Goal: Task Accomplishment & Management: Manage account settings

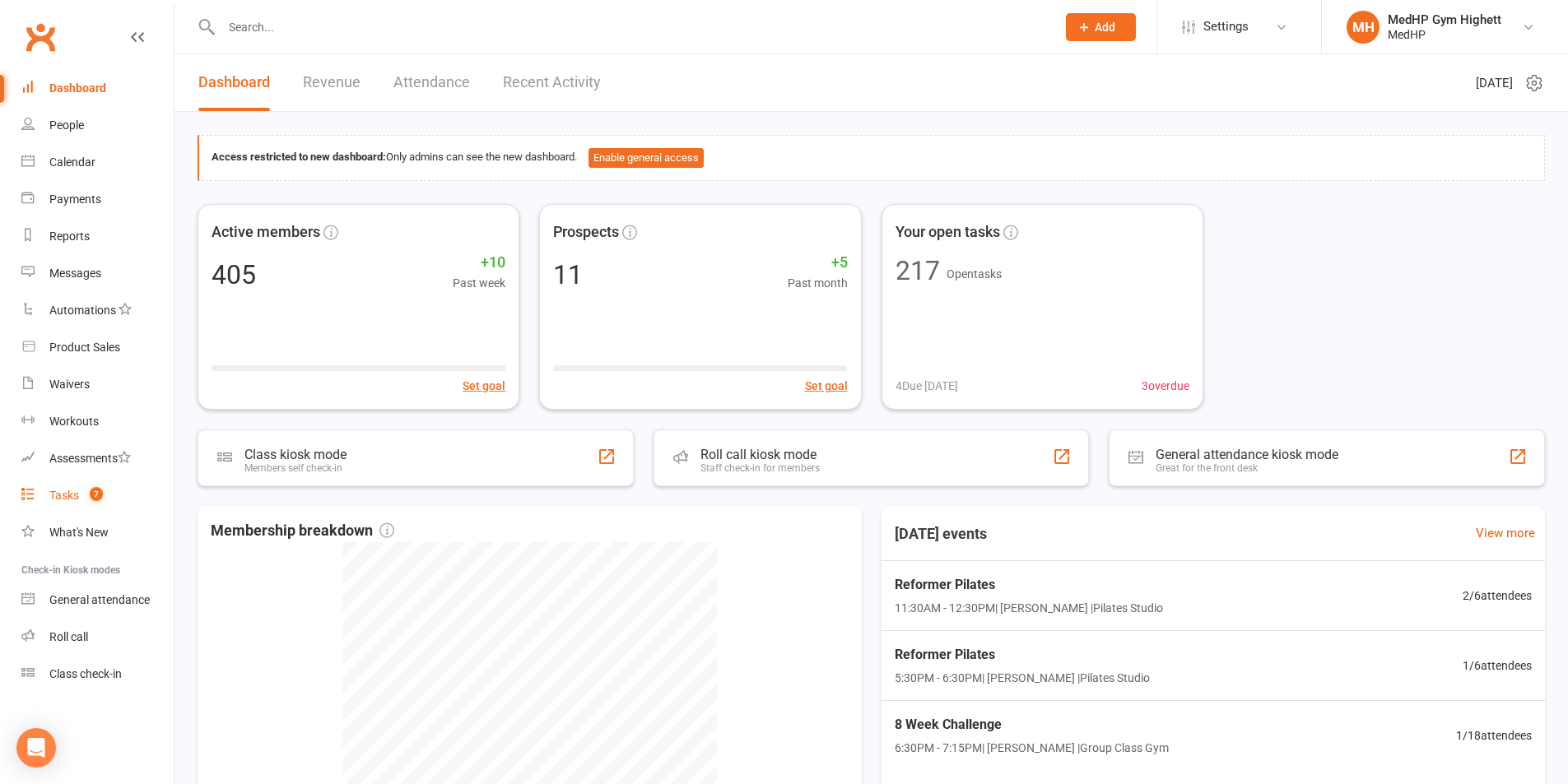
click at [148, 500] on link "Tasks 7" at bounding box center [97, 495] width 152 height 37
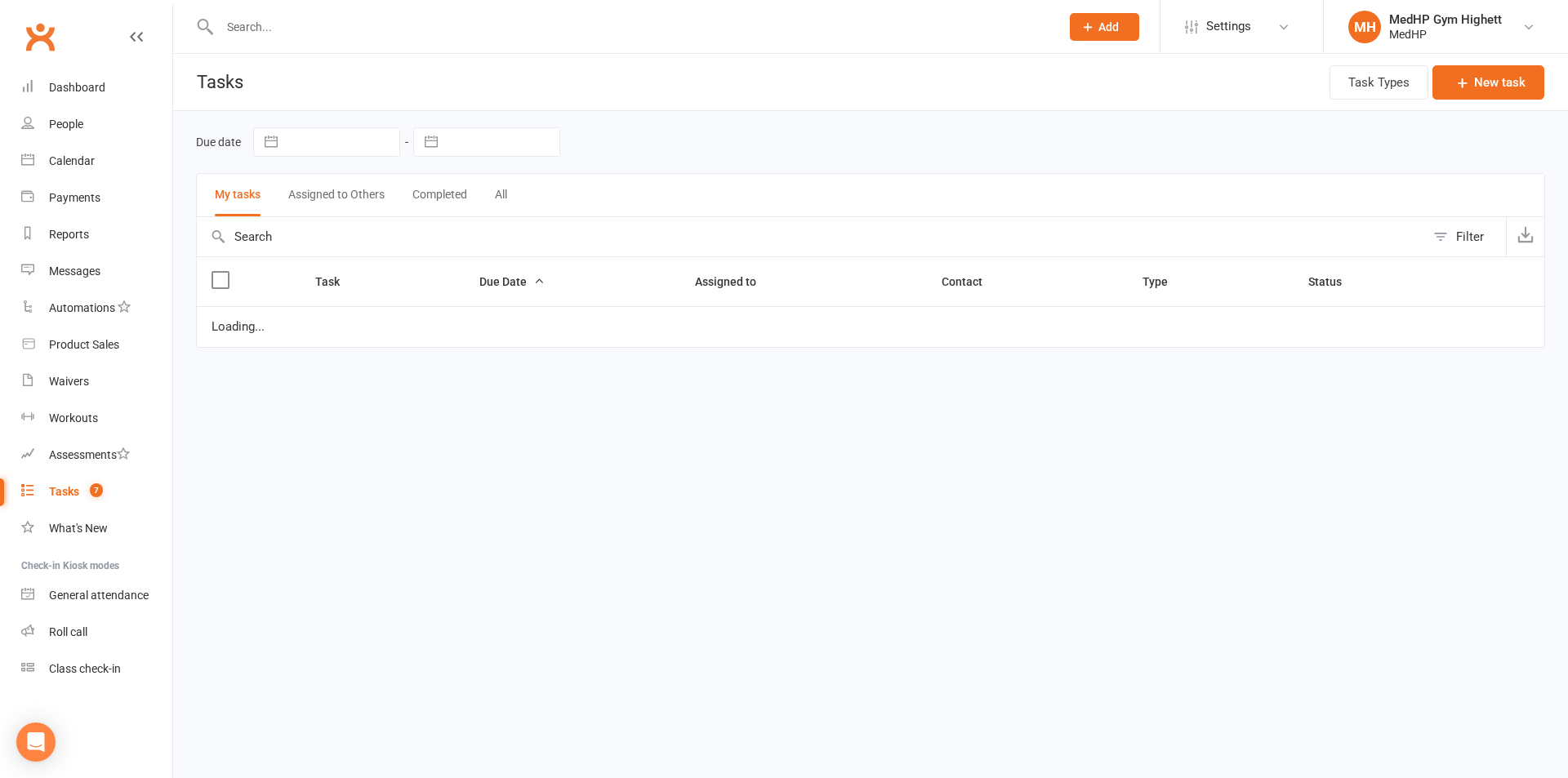
select select "started"
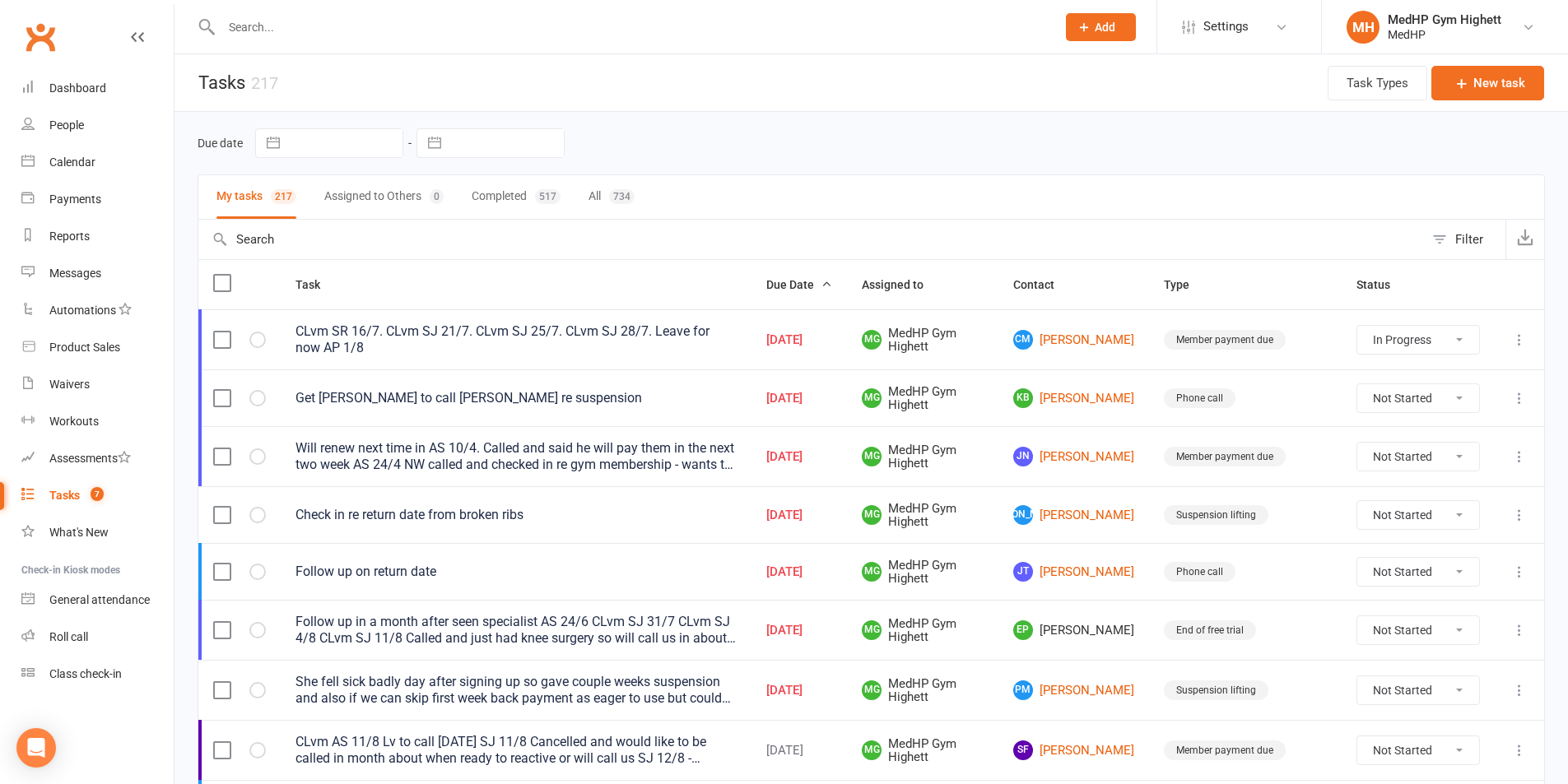
click at [275, 24] on input "text" at bounding box center [630, 27] width 828 height 23
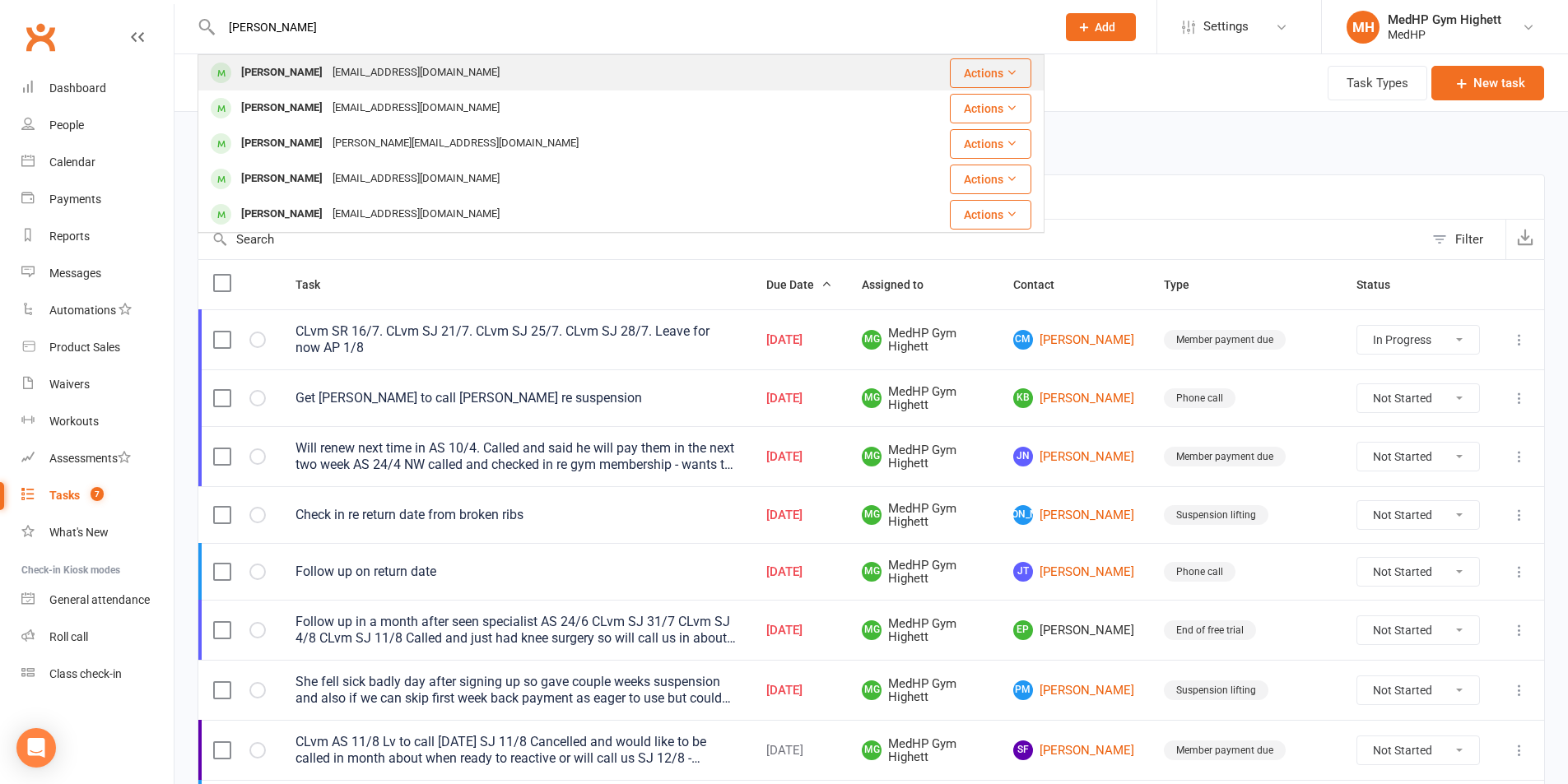
type input "[PERSON_NAME]"
click at [330, 75] on div "[EMAIL_ADDRESS][DOMAIN_NAME]" at bounding box center [416, 73] width 177 height 24
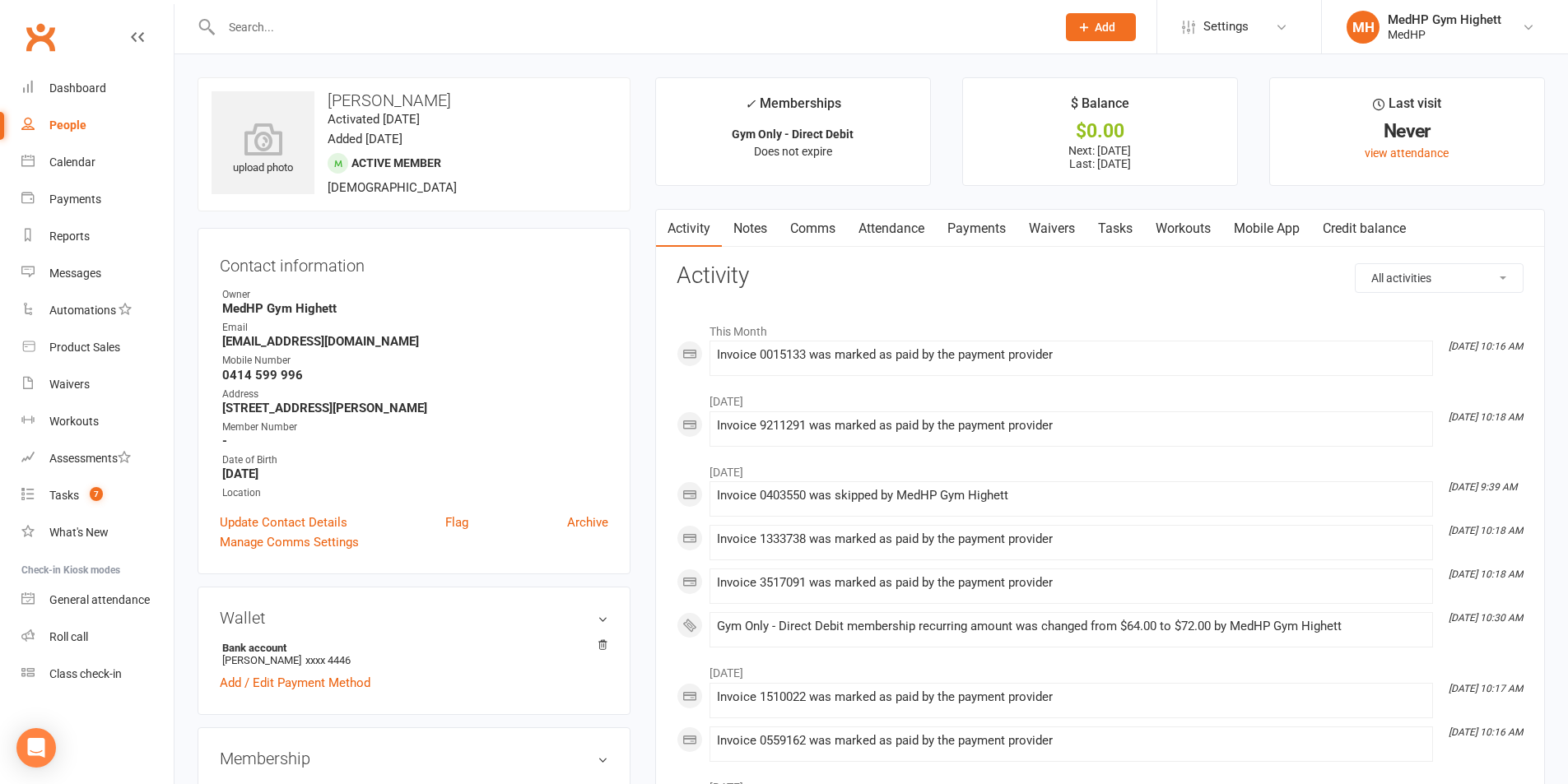
click at [982, 226] on link "Payments" at bounding box center [976, 229] width 81 height 38
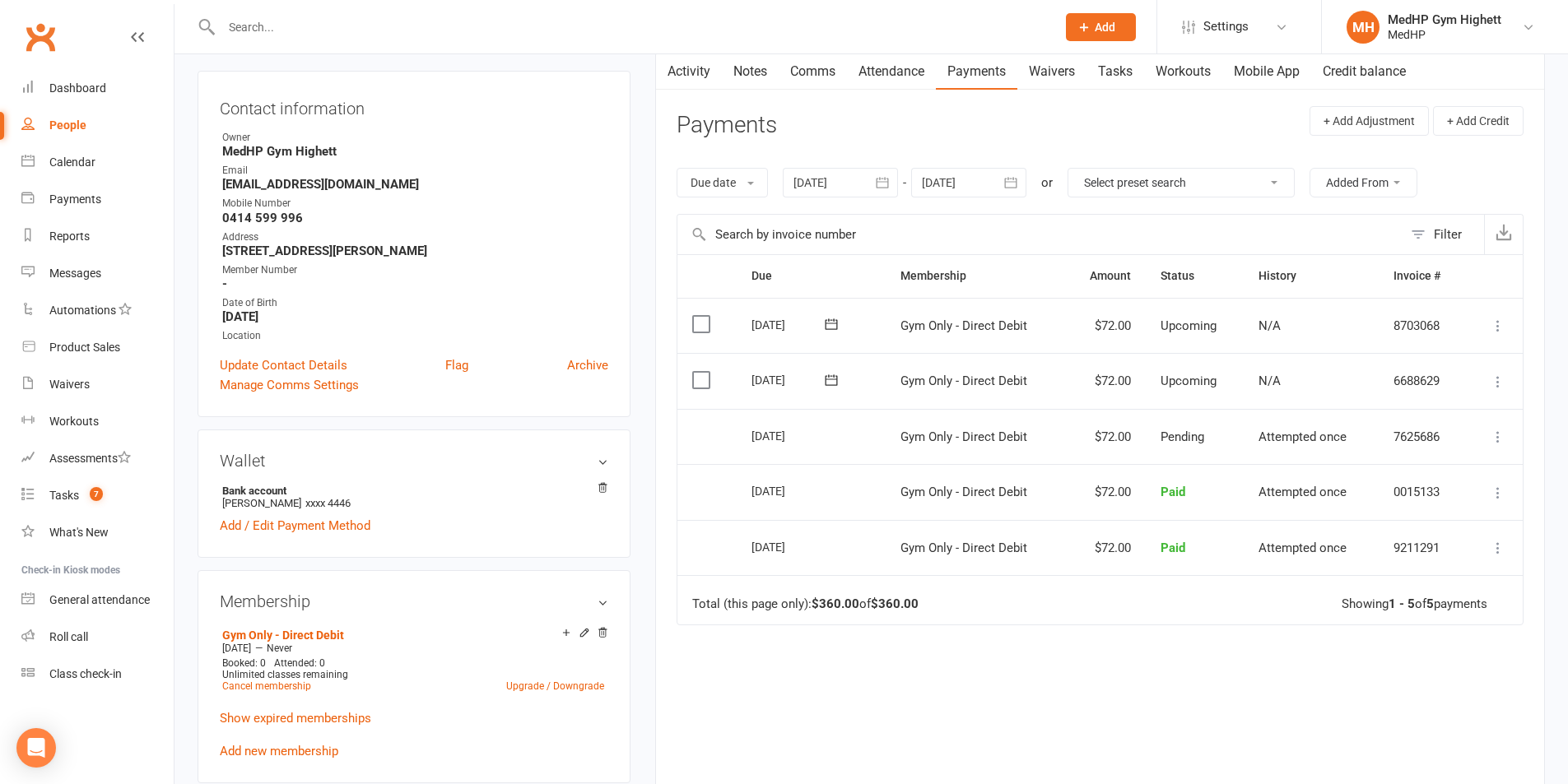
scroll to position [165, 0]
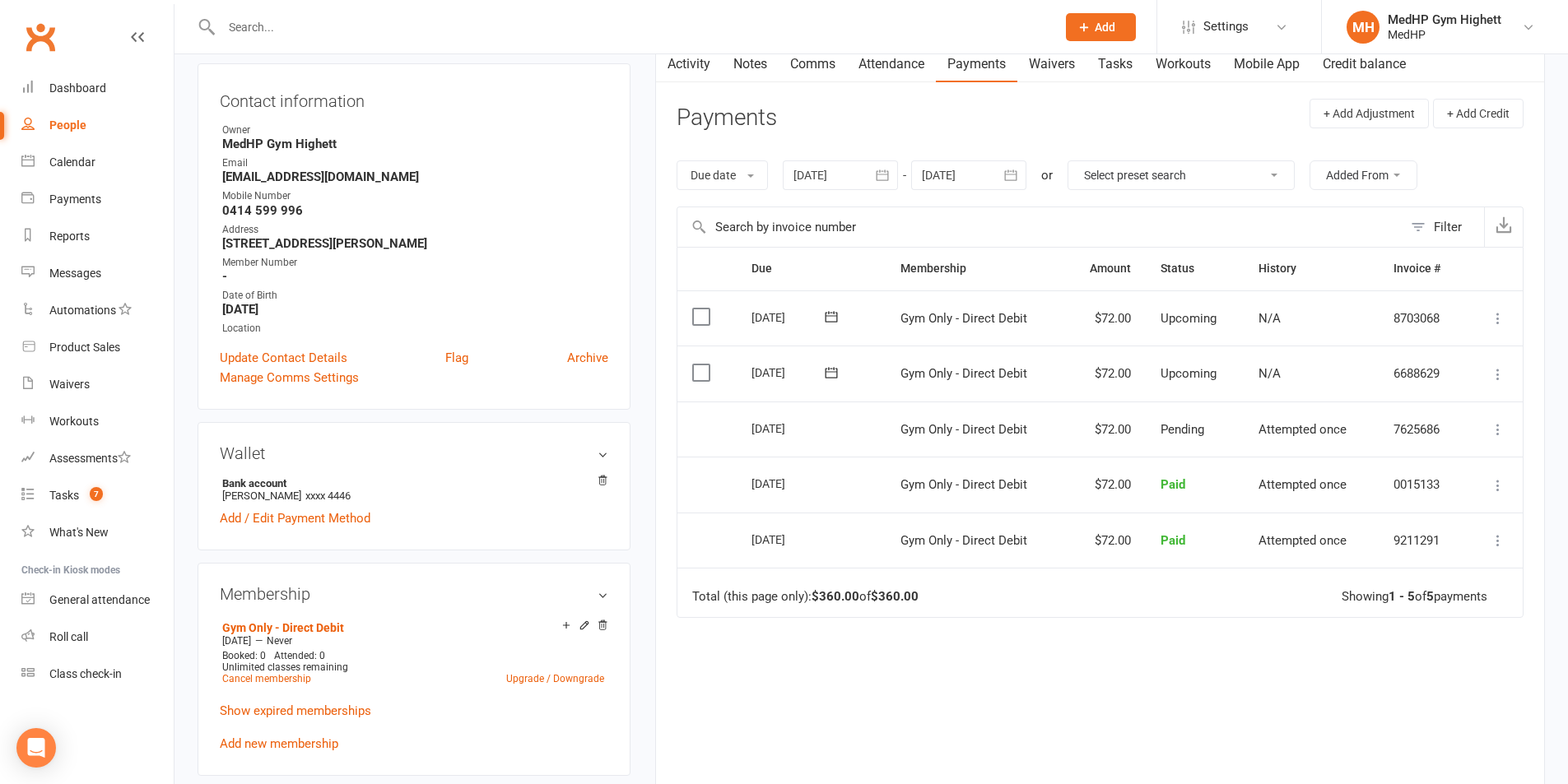
click at [1499, 376] on icon at bounding box center [1497, 373] width 16 height 16
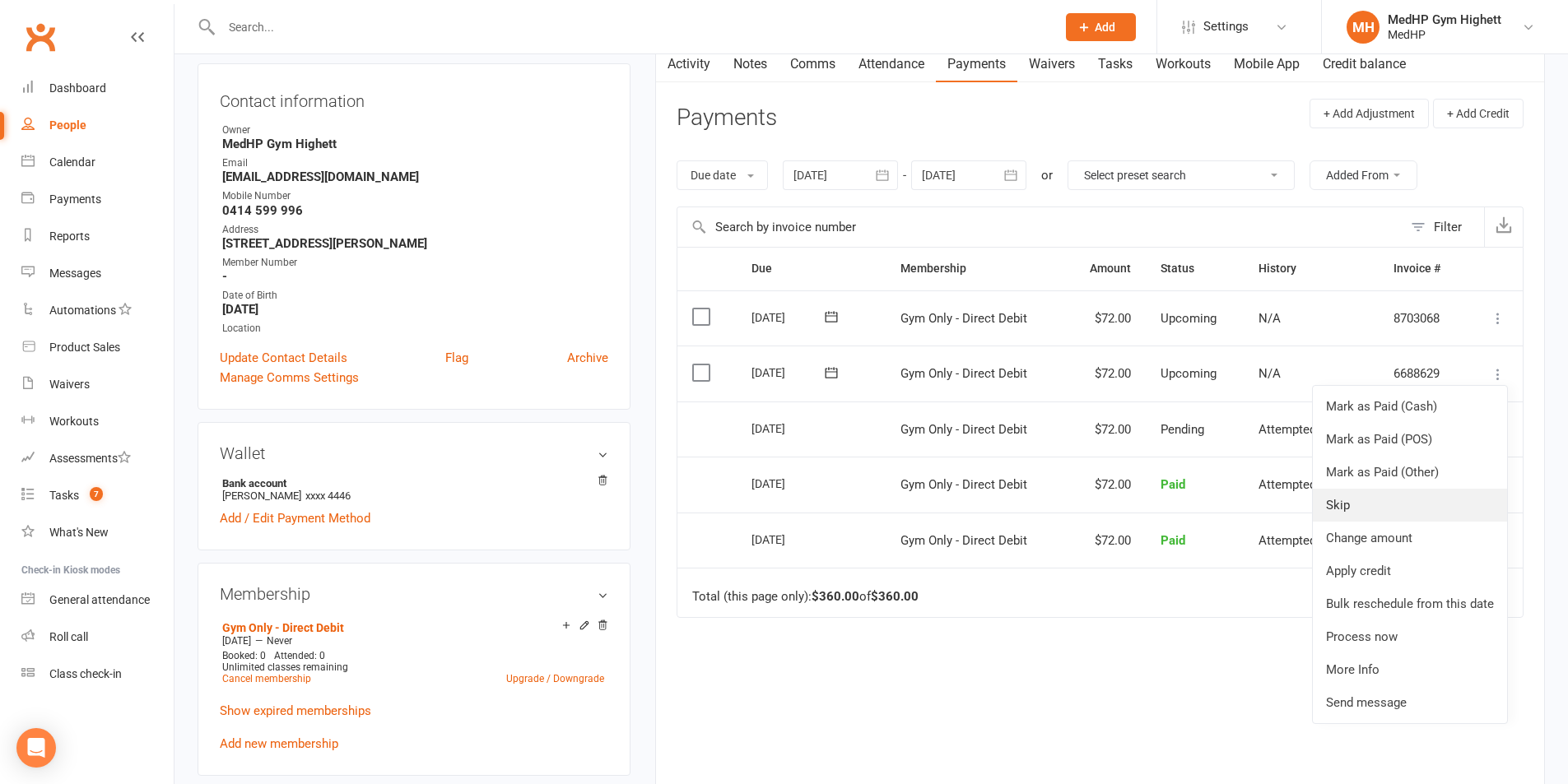
click at [1398, 507] on link "Skip" at bounding box center [1410, 504] width 194 height 33
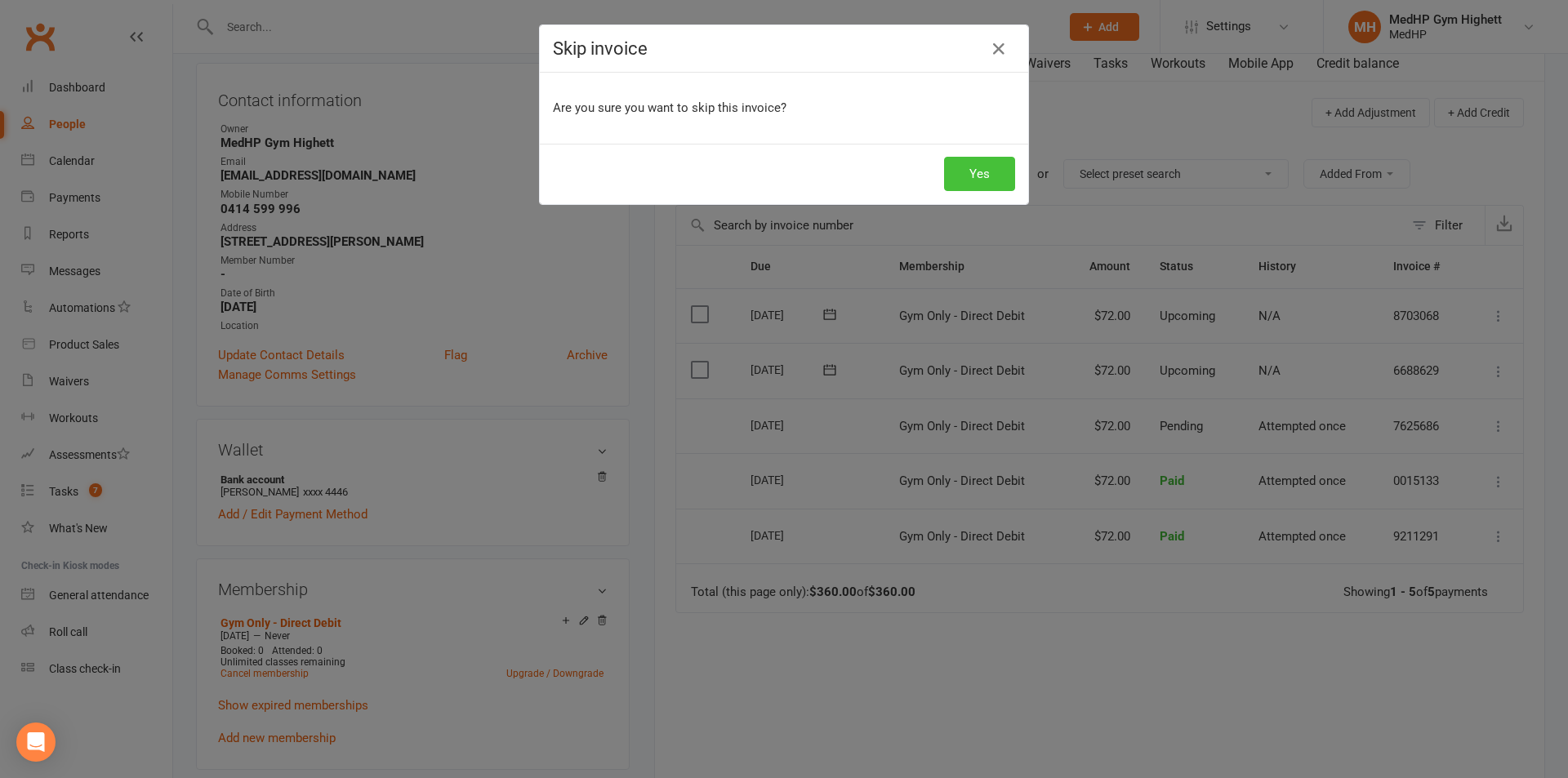
click at [984, 177] on button "Yes" at bounding box center [979, 174] width 71 height 34
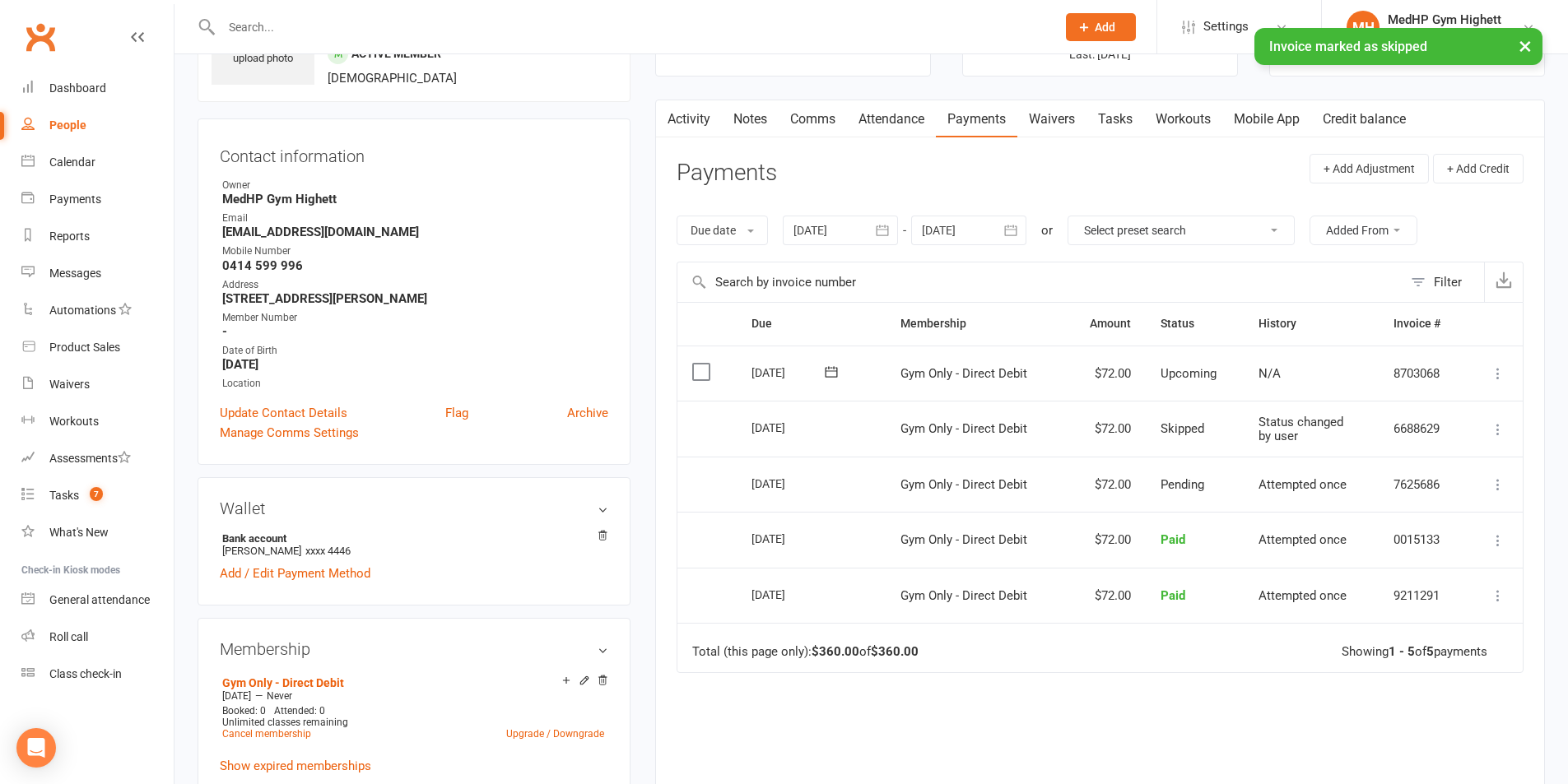
scroll to position [82, 0]
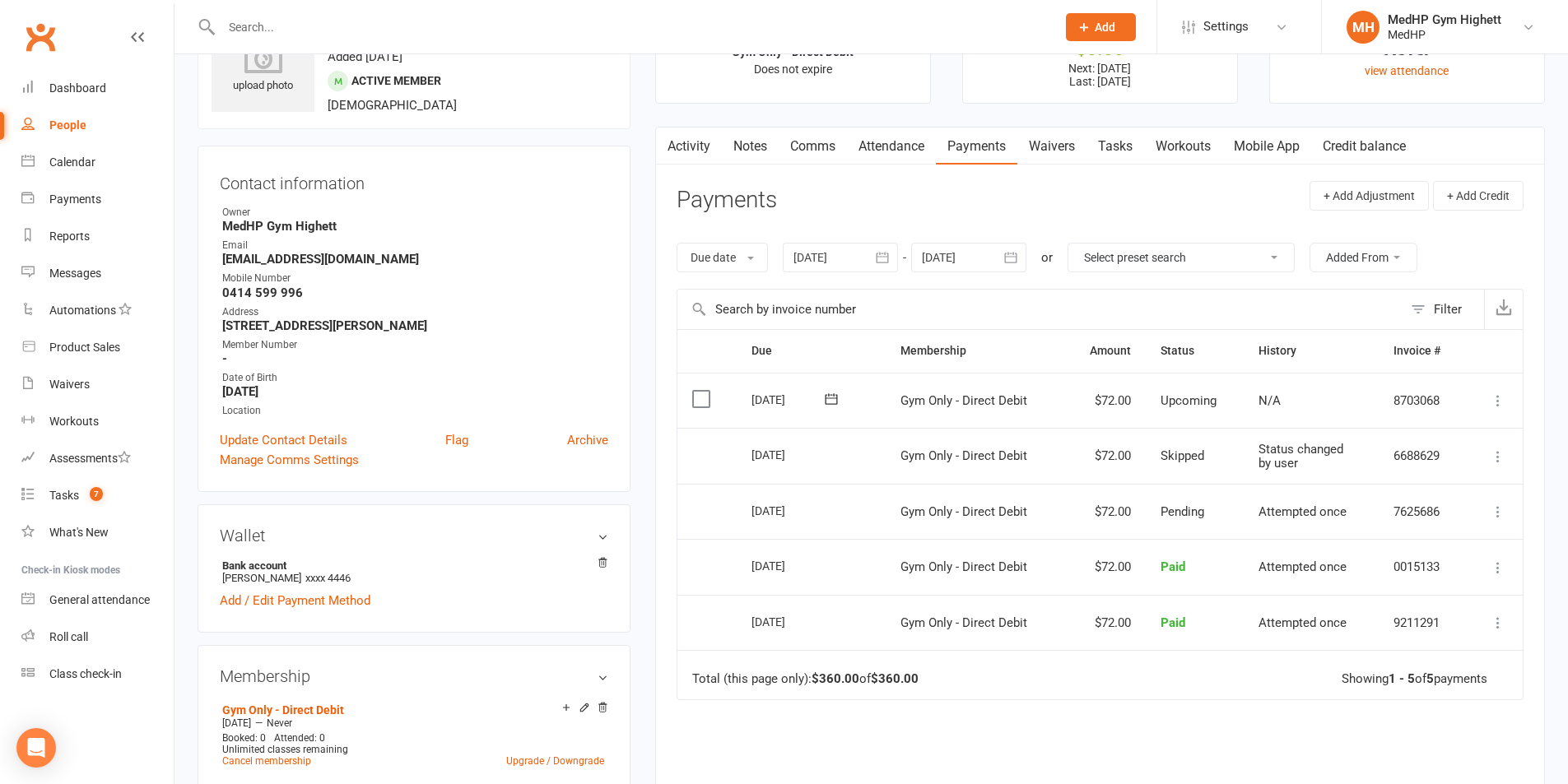
click at [1492, 406] on icon at bounding box center [1497, 400] width 16 height 16
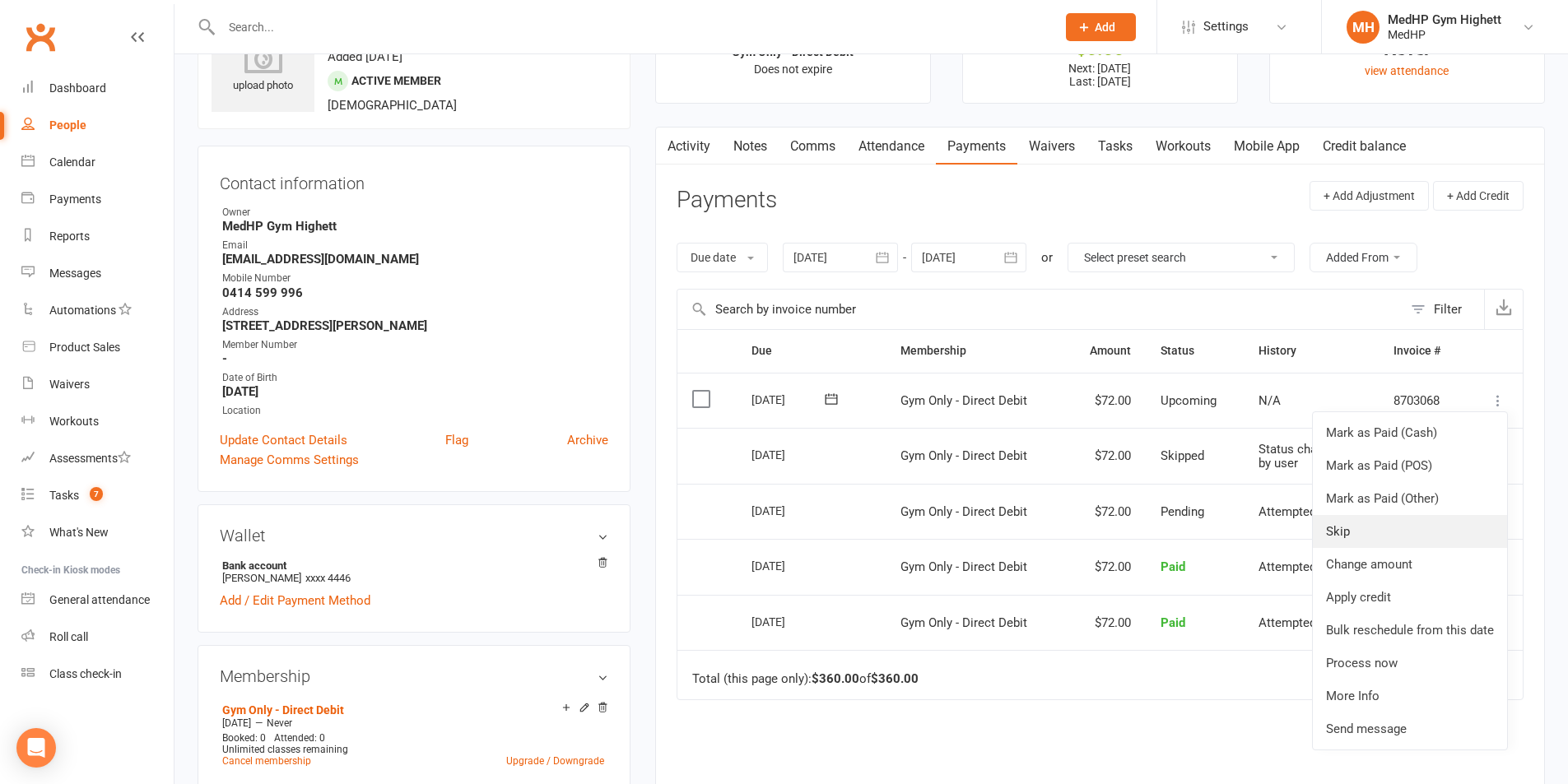
click at [1378, 526] on link "Skip" at bounding box center [1410, 531] width 194 height 33
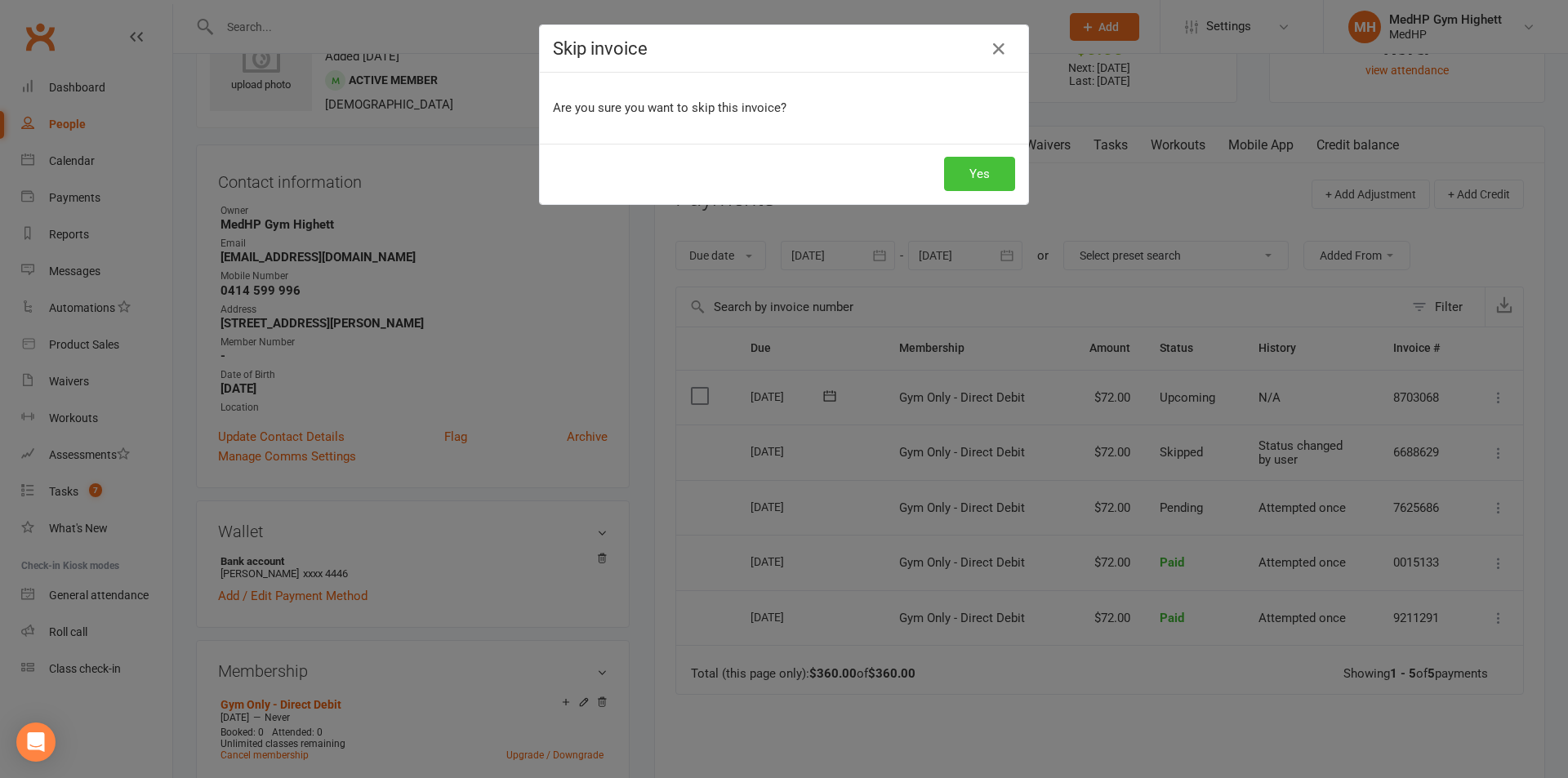
click at [994, 167] on button "Yes" at bounding box center [979, 174] width 71 height 34
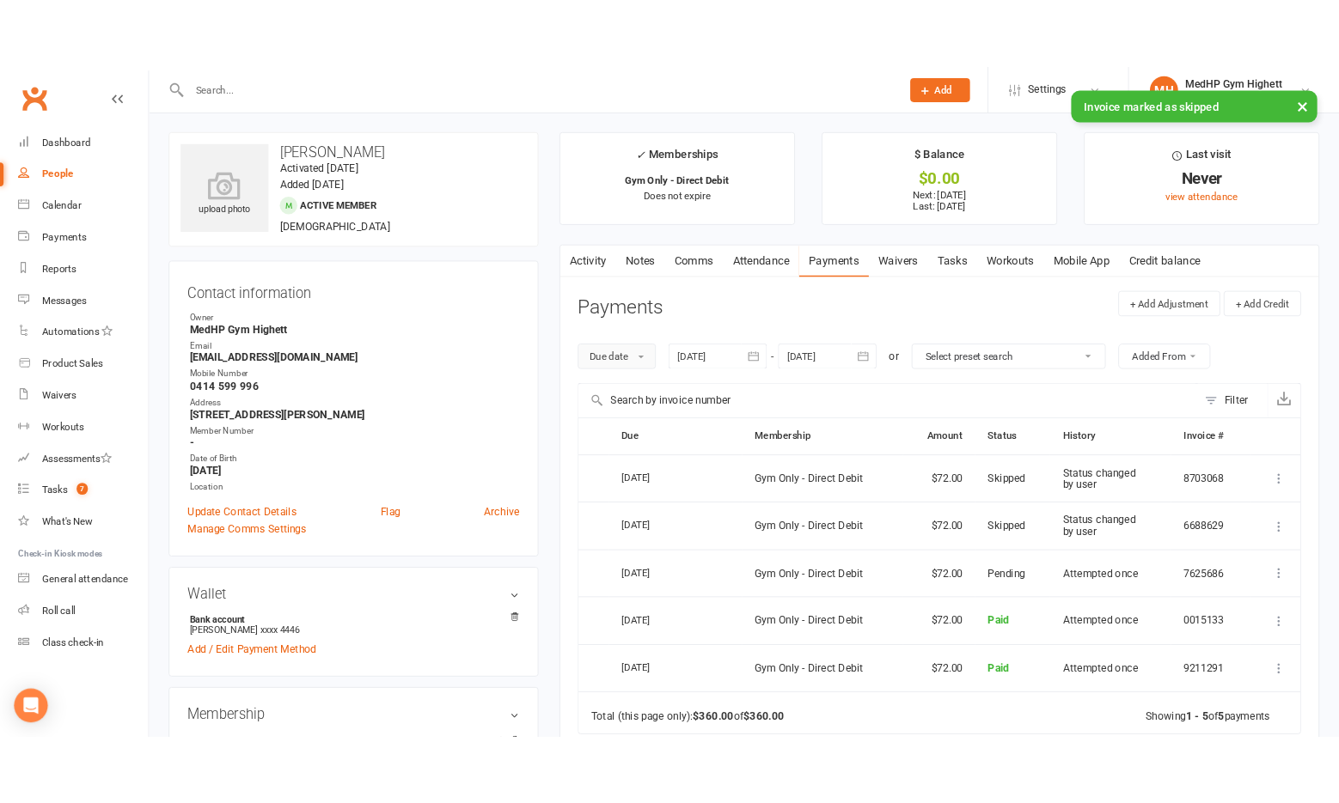
scroll to position [0, 0]
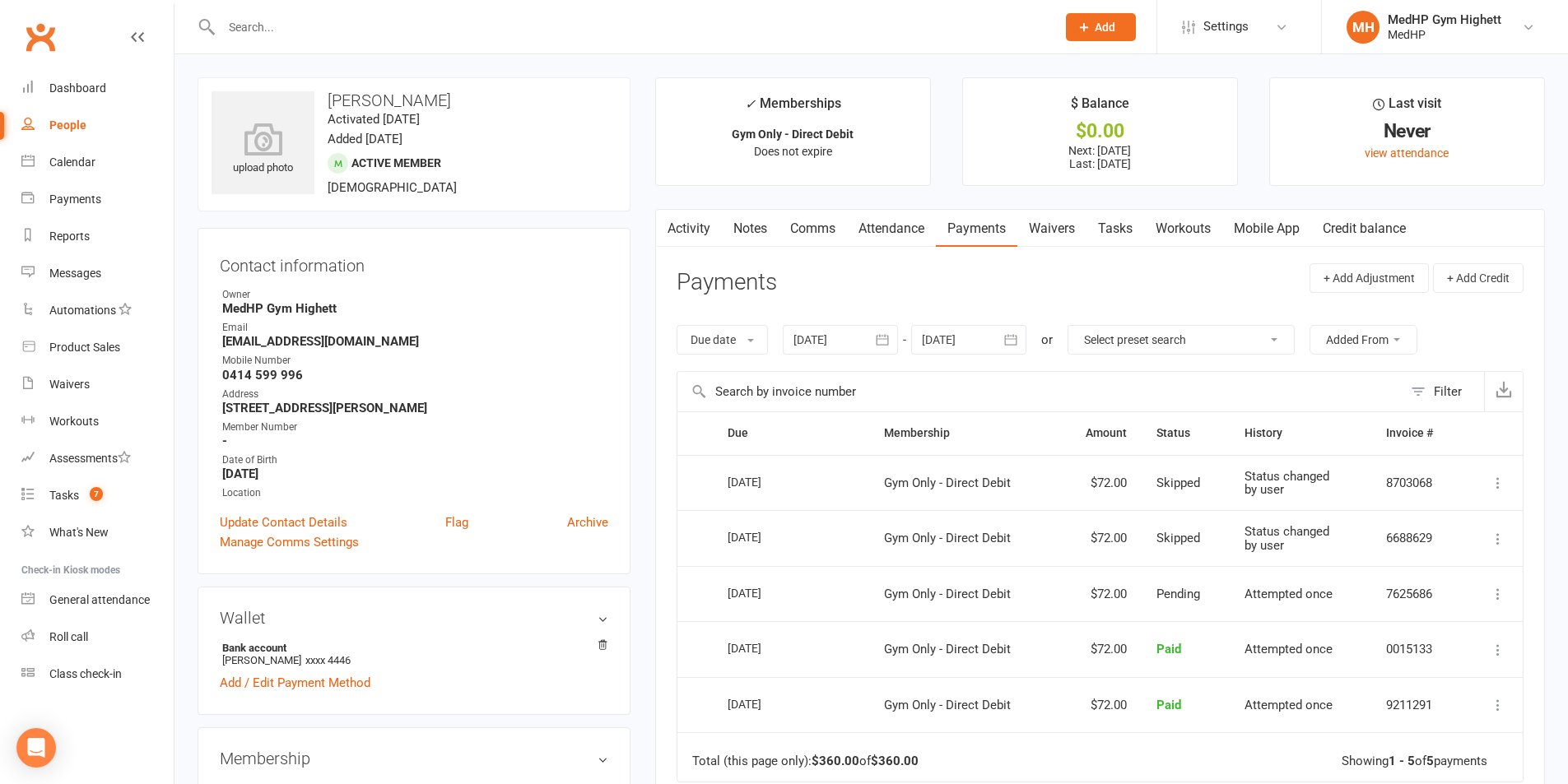
click at [91, 130] on link "People" at bounding box center [97, 125] width 152 height 37
select select "100"
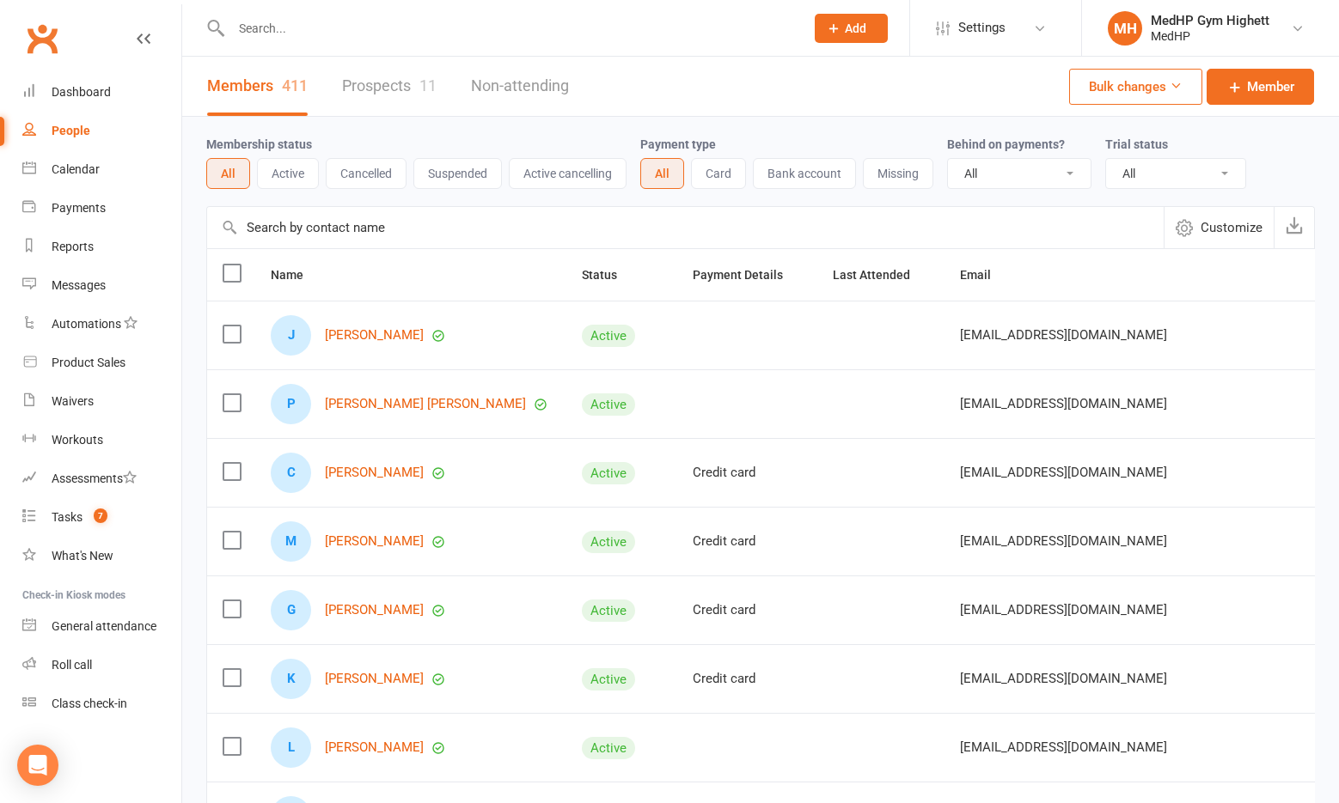
click at [363, 22] on input "text" at bounding box center [509, 28] width 566 height 24
click at [705, 36] on input "text" at bounding box center [509, 28] width 566 height 24
click at [533, 37] on input "text" at bounding box center [509, 28] width 566 height 24
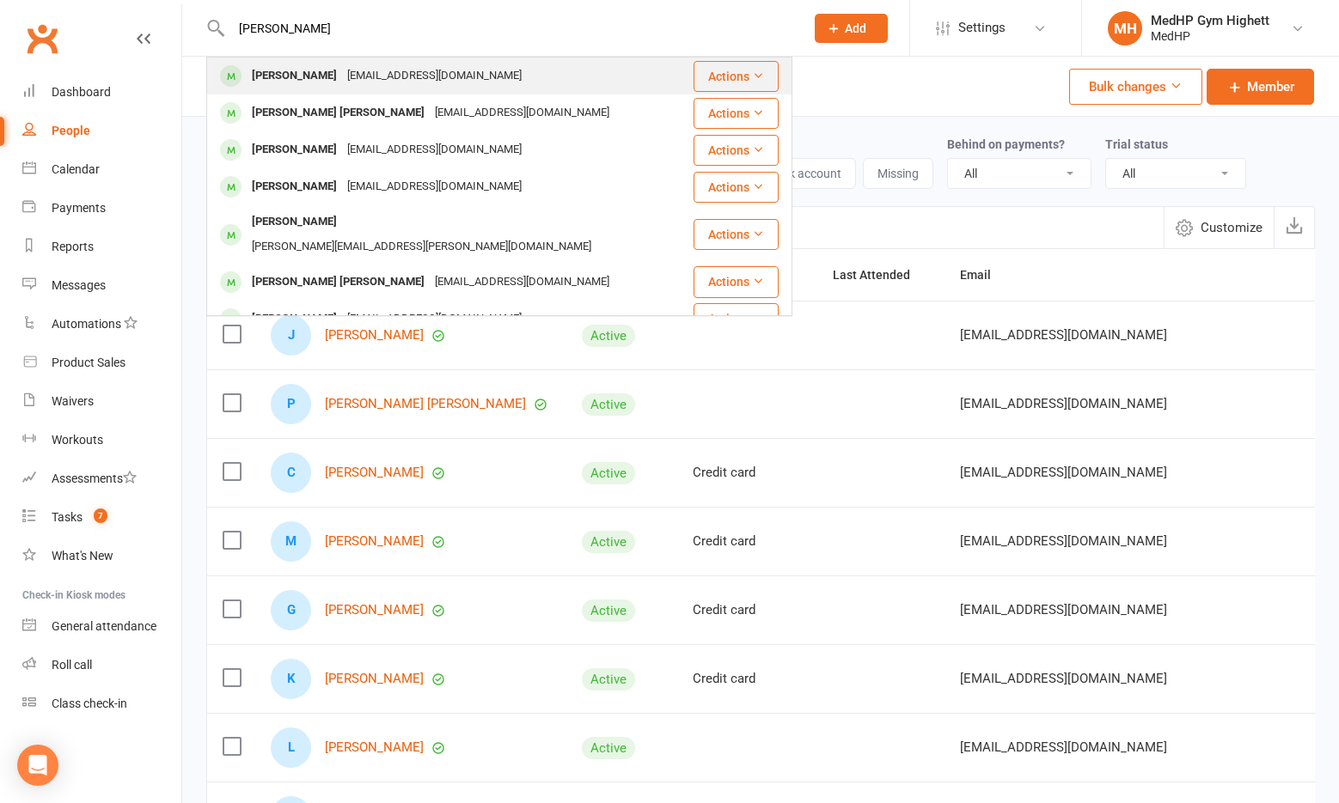
type input "[PERSON_NAME]"
click at [399, 83] on div "[EMAIL_ADDRESS][DOMAIN_NAME]" at bounding box center [434, 76] width 185 height 25
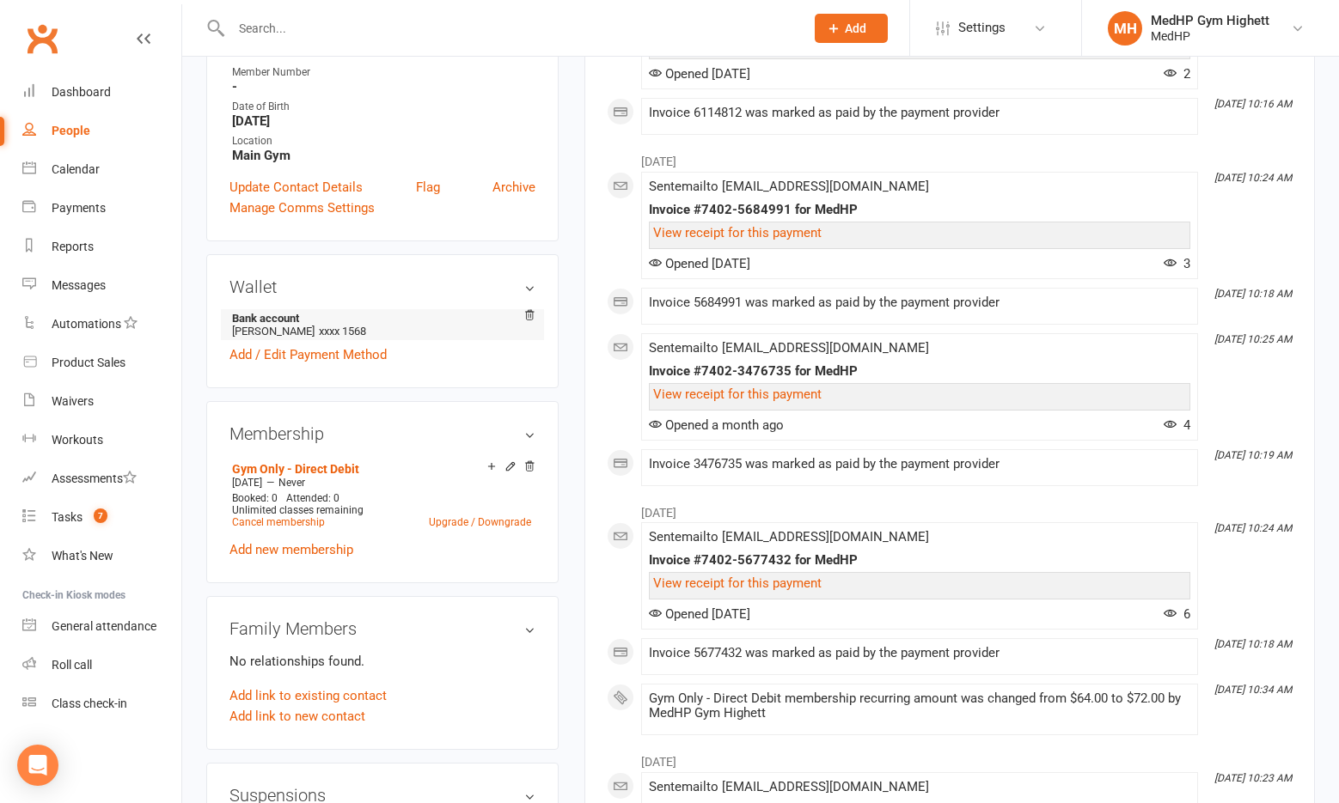
scroll to position [602, 0]
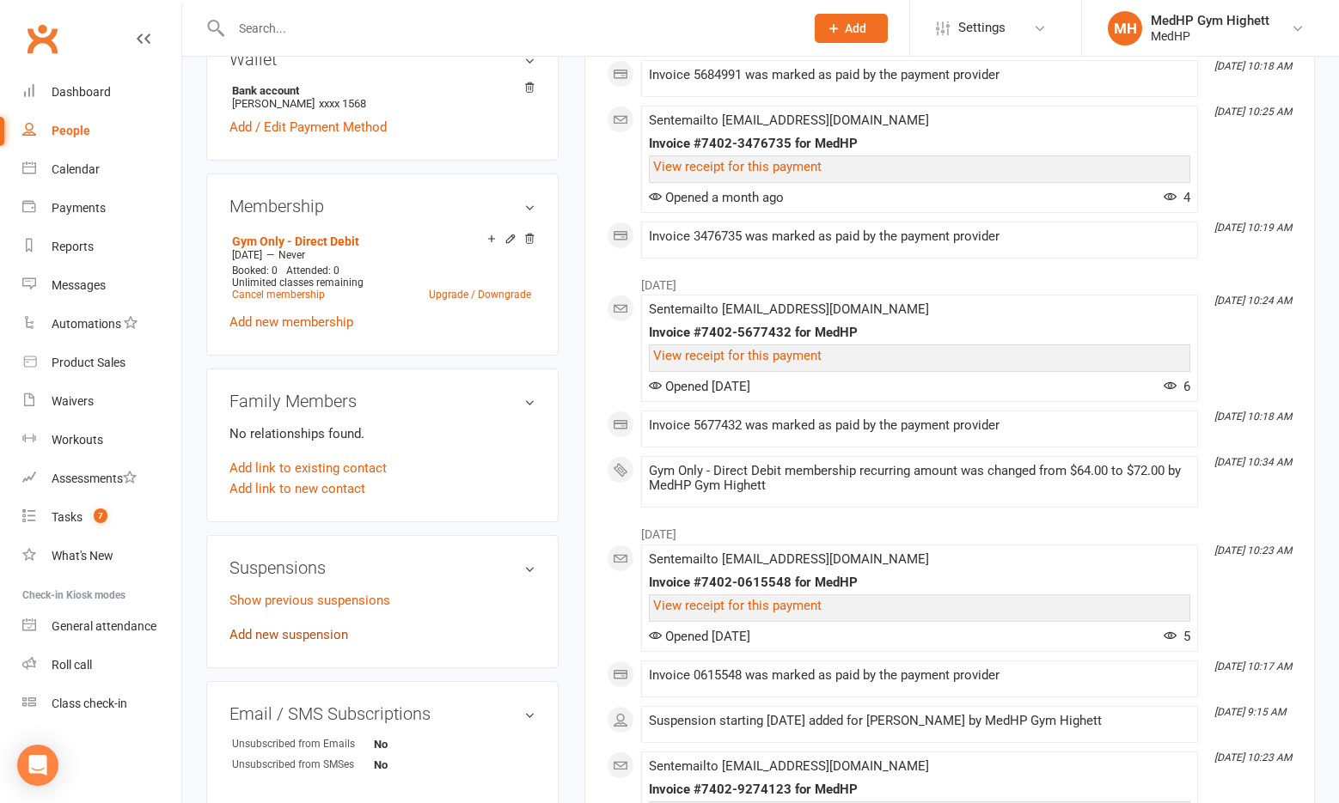
click at [308, 638] on link "Add new suspension" at bounding box center [288, 634] width 119 height 15
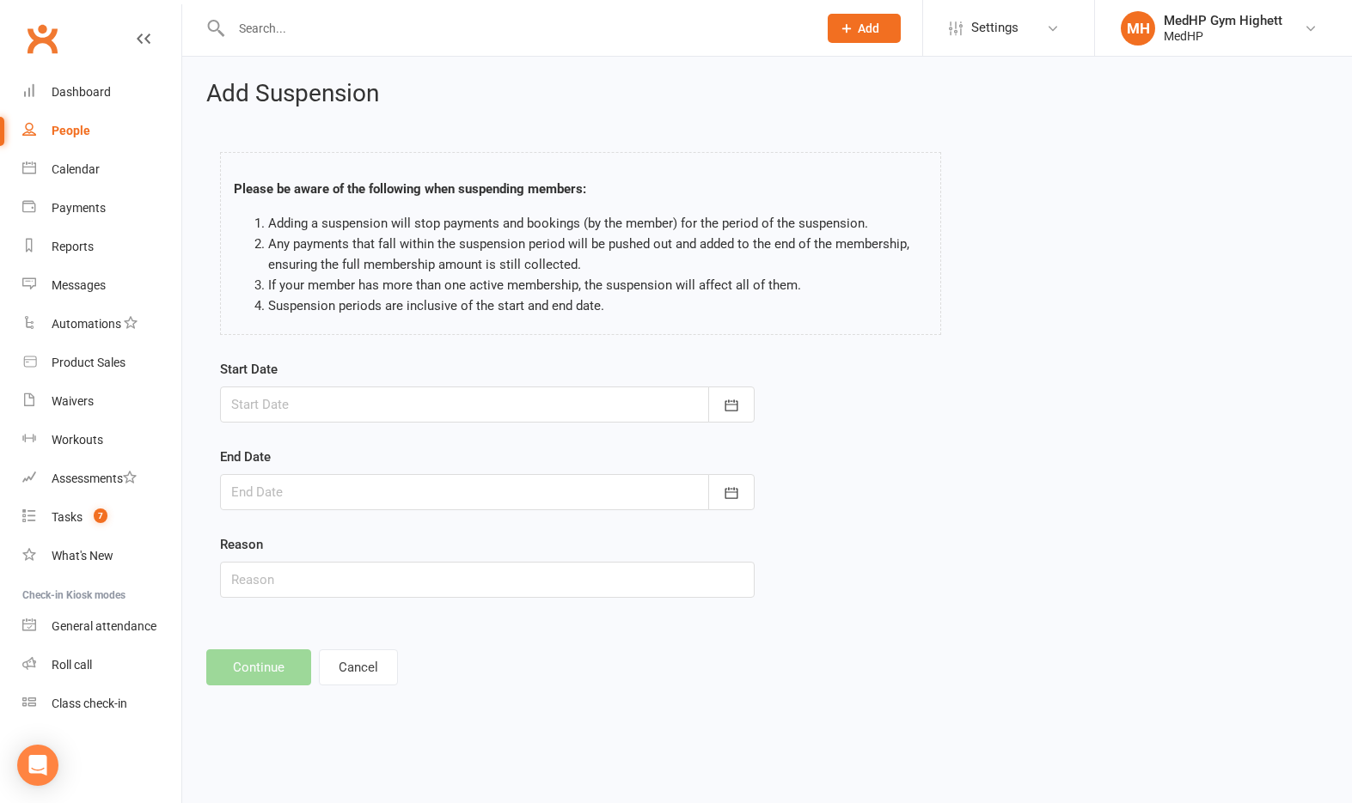
click at [319, 404] on div at bounding box center [487, 405] width 534 height 36
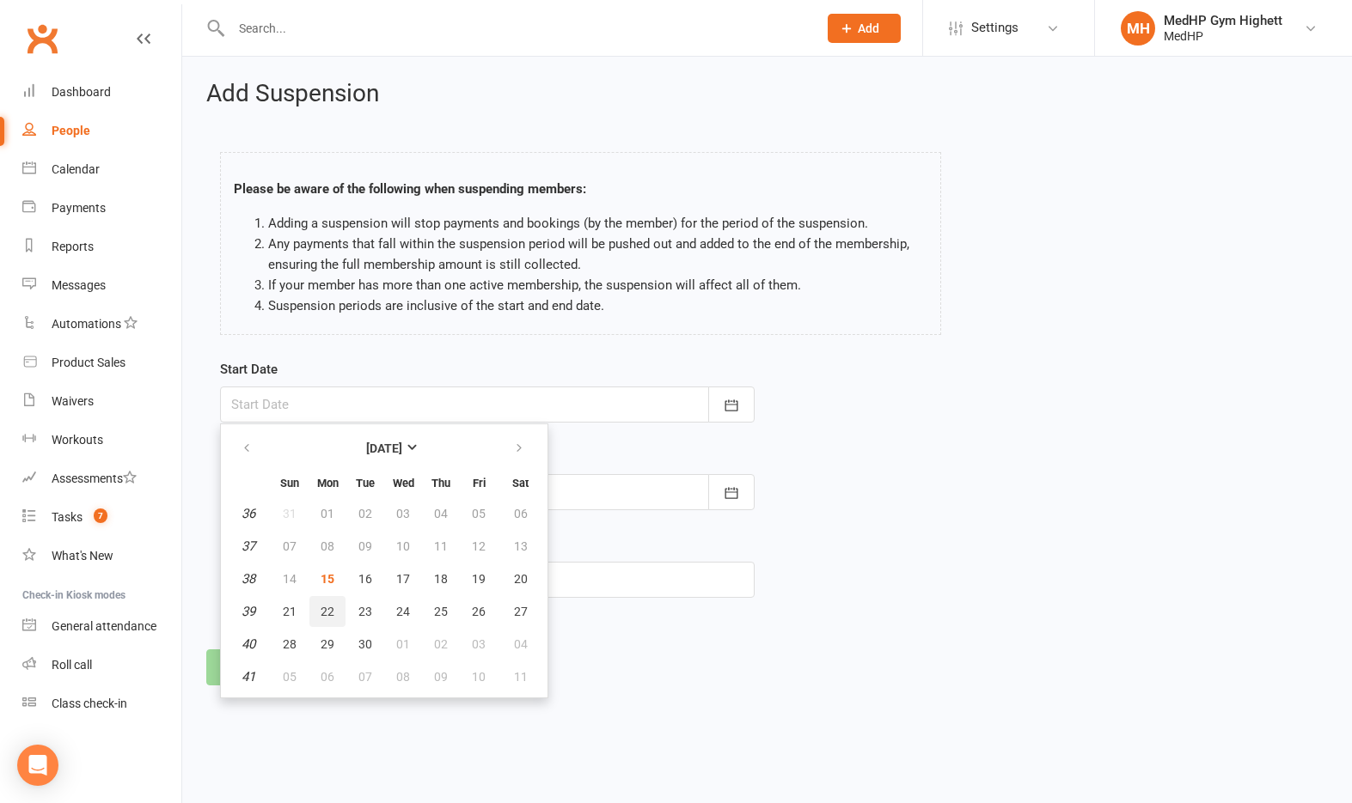
click at [329, 606] on span "22" at bounding box center [328, 612] width 14 height 14
type input "[DATE]"
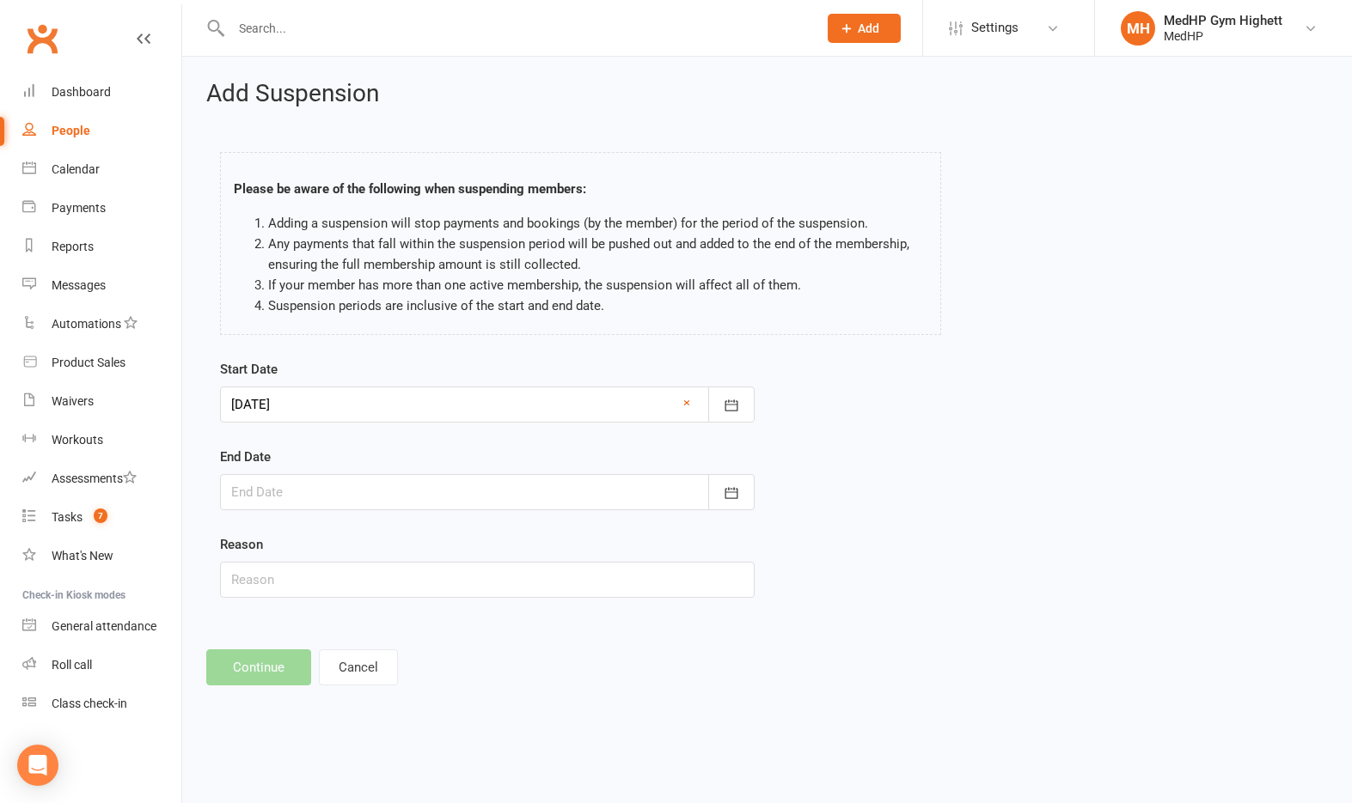
click at [355, 498] on div at bounding box center [487, 492] width 534 height 36
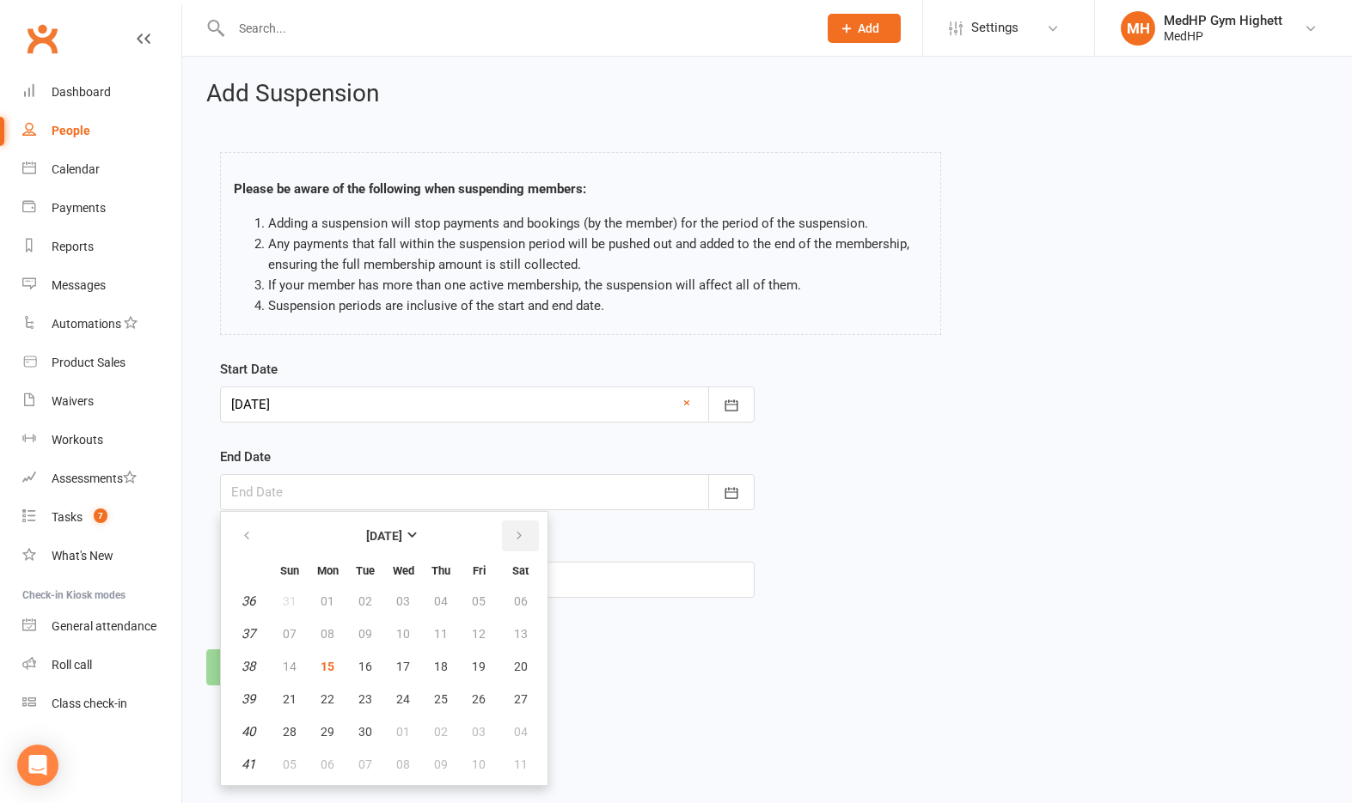
click at [520, 540] on icon "button" at bounding box center [519, 536] width 12 height 14
click at [438, 637] on span "09" at bounding box center [441, 634] width 14 height 14
type input "[DATE]"
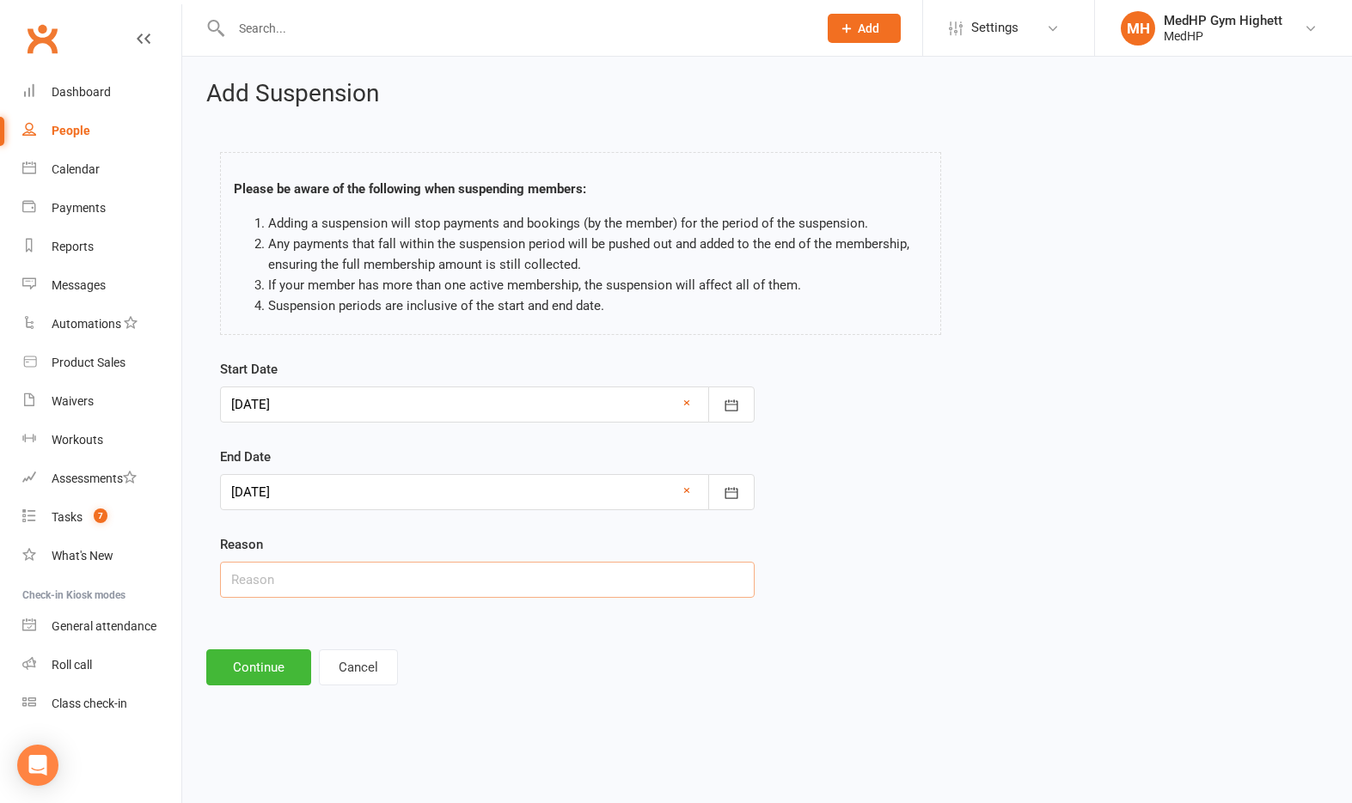
click at [425, 577] on input "text" at bounding box center [487, 580] width 534 height 36
type input "Away - [GEOGRAPHIC_DATA][PERSON_NAME]"
click at [419, 302] on li "Suspension periods are inclusive of the start and end date." at bounding box center [597, 306] width 659 height 21
click at [273, 669] on button "Continue" at bounding box center [258, 668] width 105 height 36
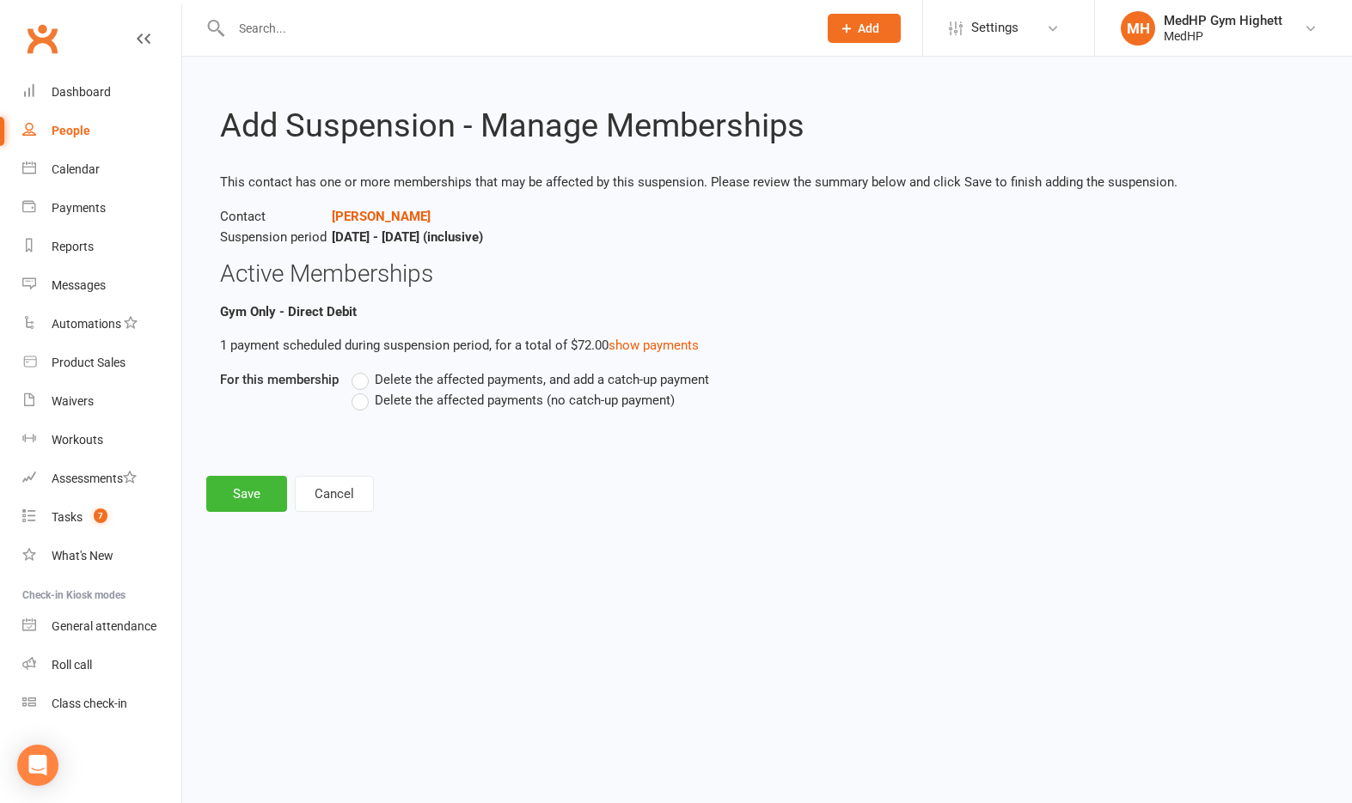
click at [467, 406] on span "Delete the affected payments (no catch-up payment)" at bounding box center [525, 399] width 300 height 18
click at [363, 390] on input "Delete the affected payments (no catch-up payment)" at bounding box center [356, 390] width 11 height 0
click at [256, 493] on button "Save" at bounding box center [246, 494] width 81 height 36
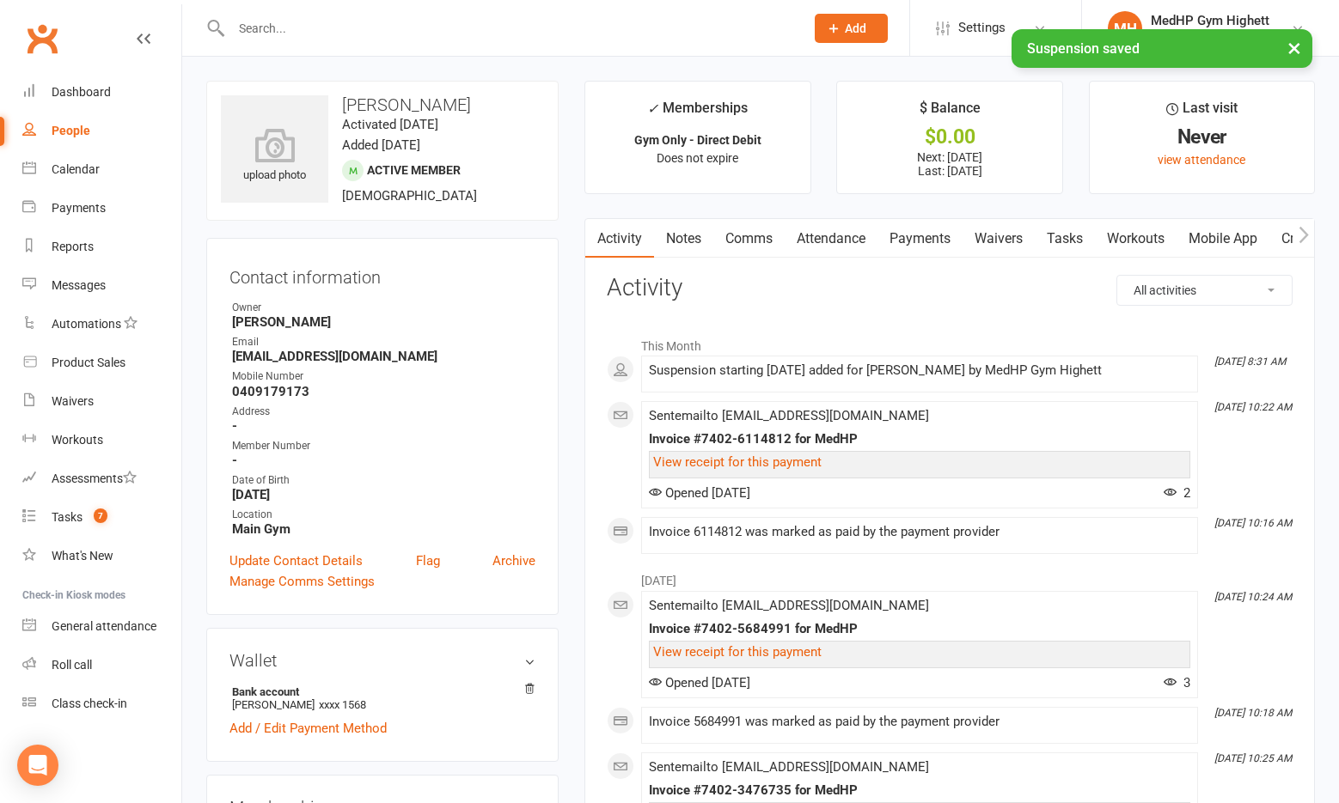
click at [1082, 235] on link "Tasks" at bounding box center [1065, 239] width 60 height 40
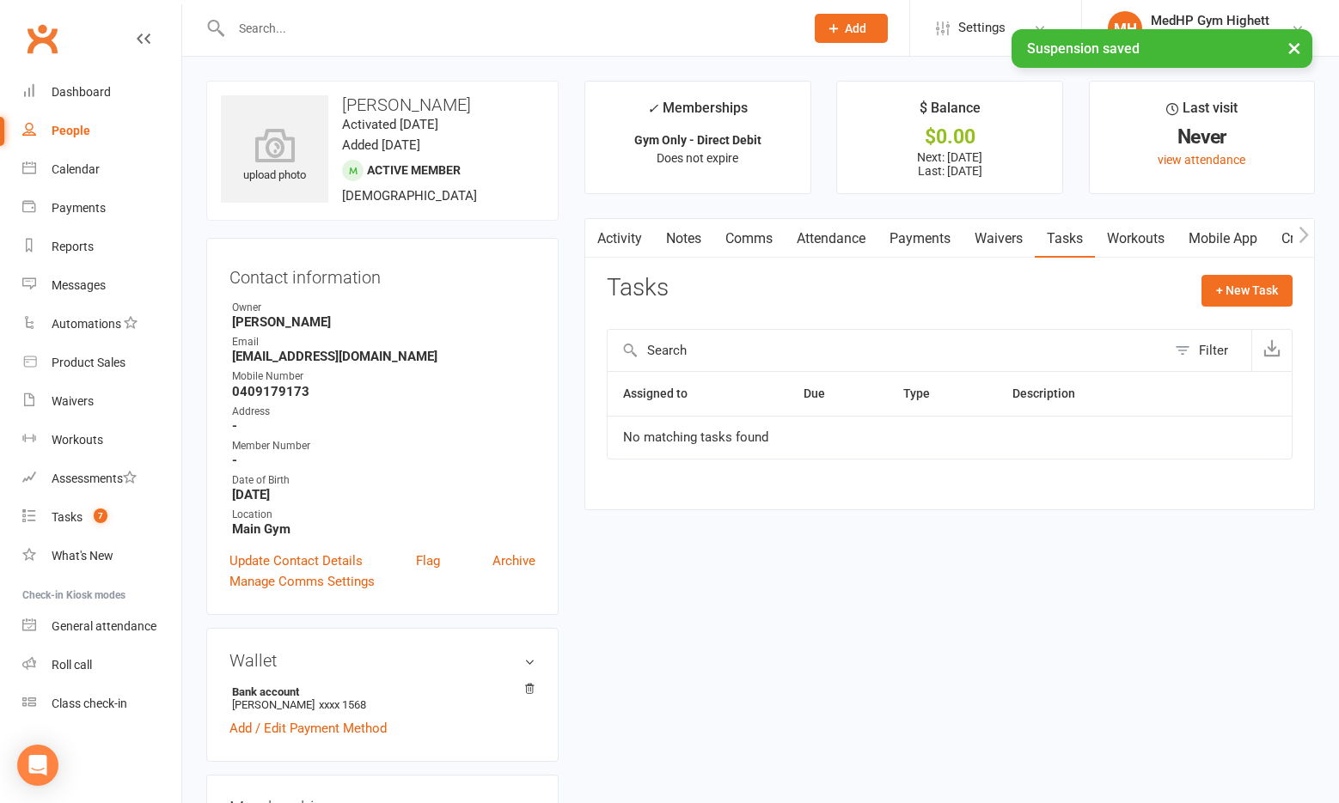
click at [935, 236] on link "Payments" at bounding box center [919, 239] width 85 height 40
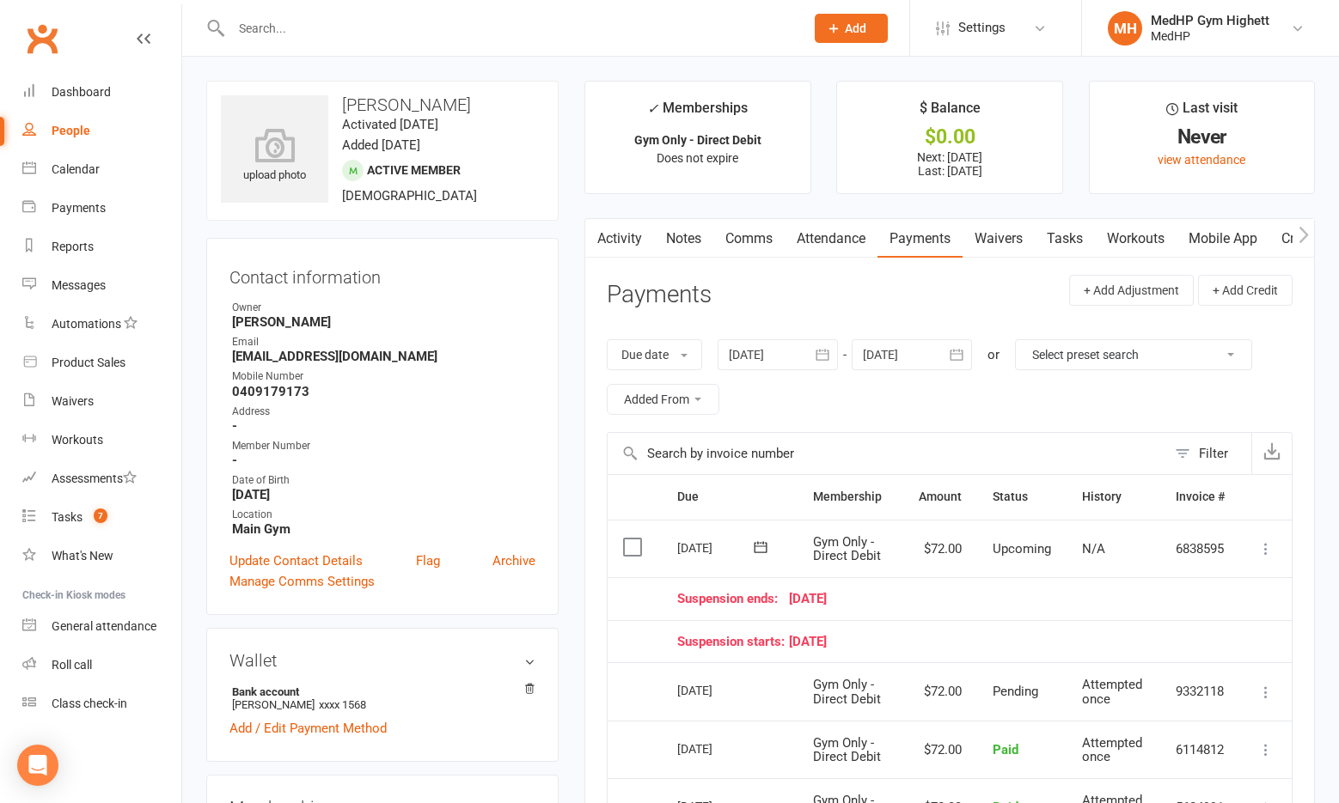
click at [106, 139] on link "People" at bounding box center [101, 131] width 159 height 39
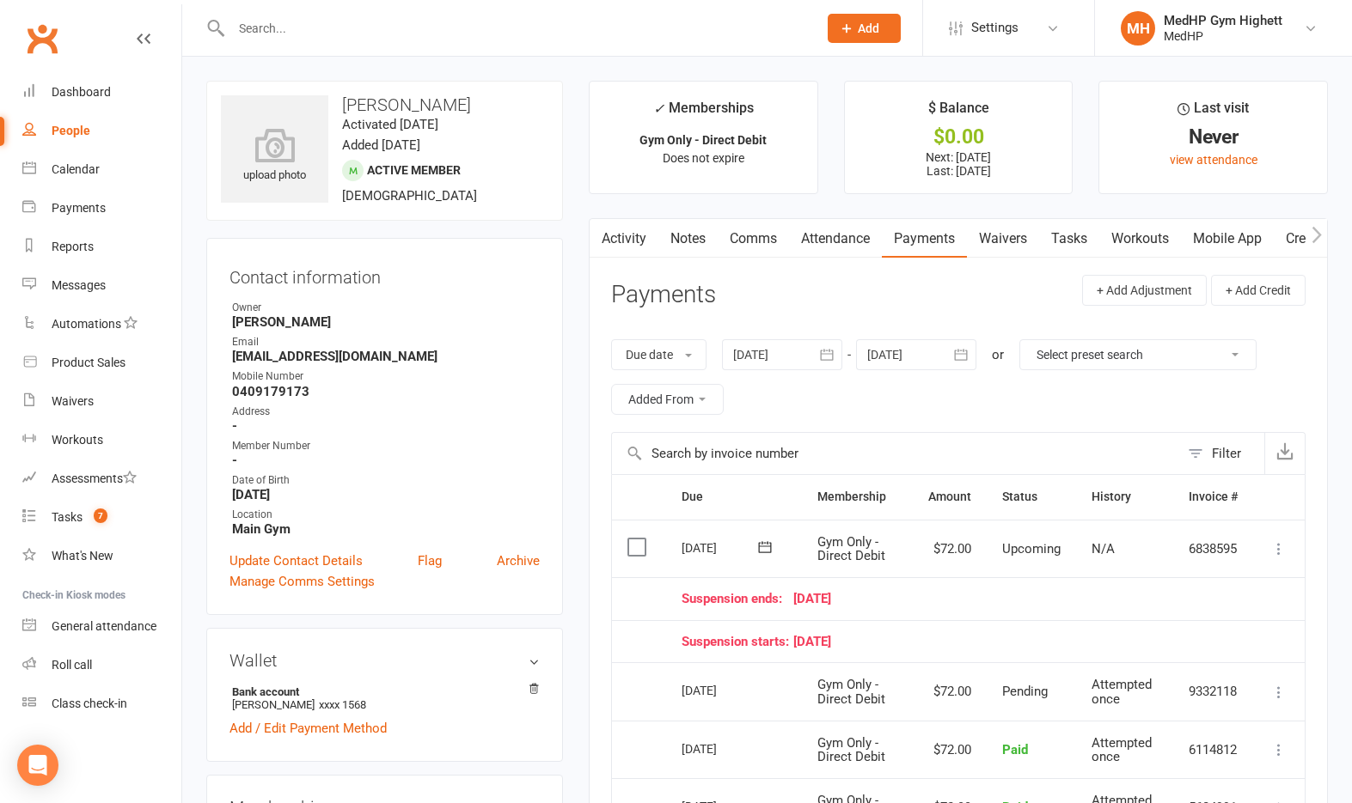
select select "100"
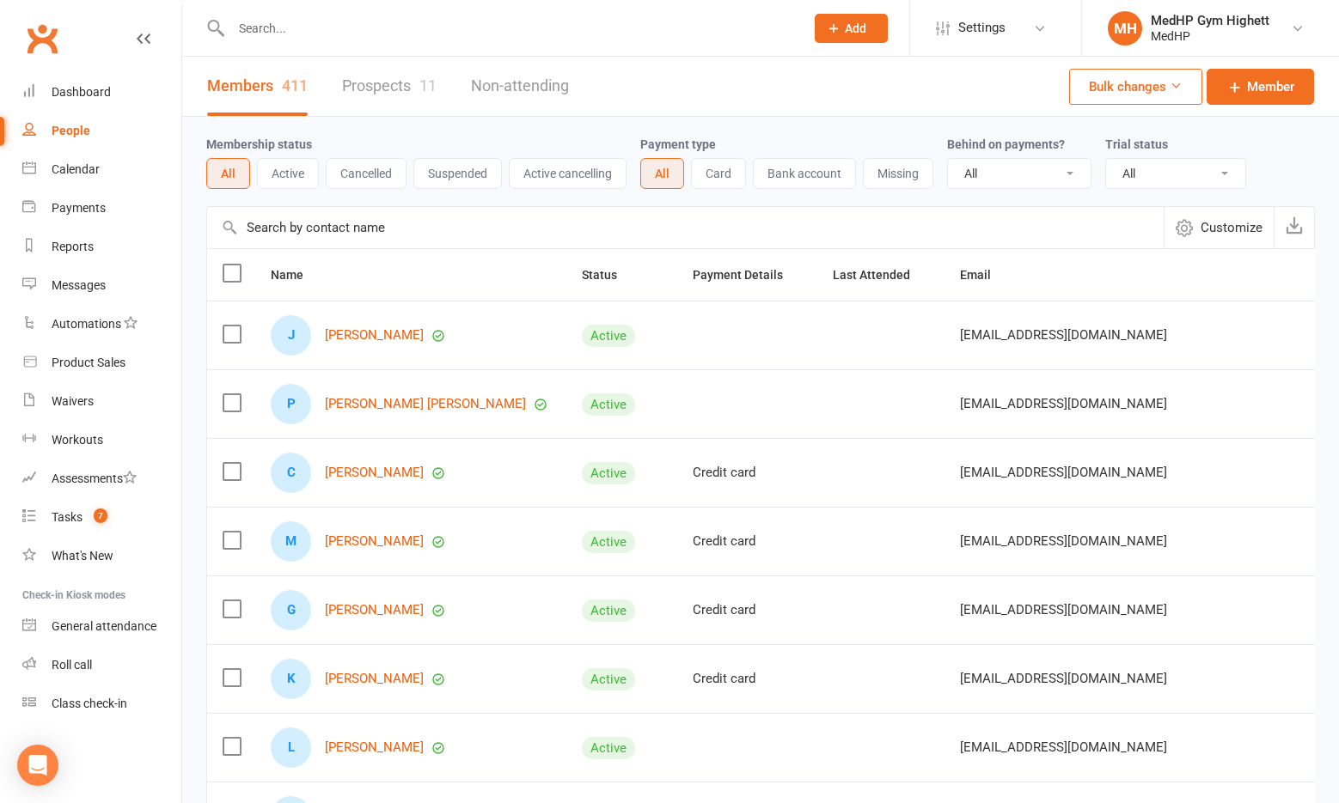
click at [452, 27] on input "text" at bounding box center [509, 28] width 566 height 24
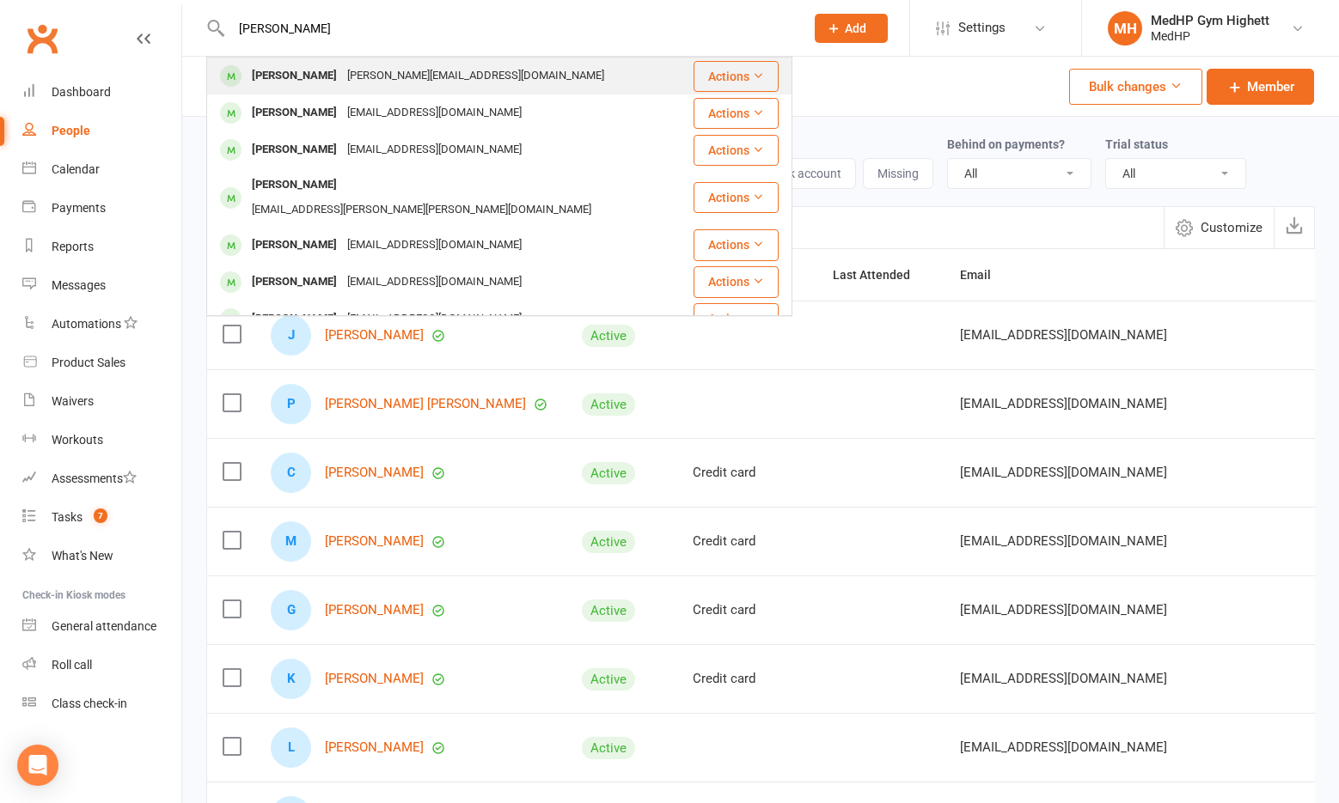
type input "[PERSON_NAME]"
click at [360, 89] on div "[PERSON_NAME][EMAIL_ADDRESS][DOMAIN_NAME]" at bounding box center [475, 76] width 267 height 25
